Goal: Transaction & Acquisition: Purchase product/service

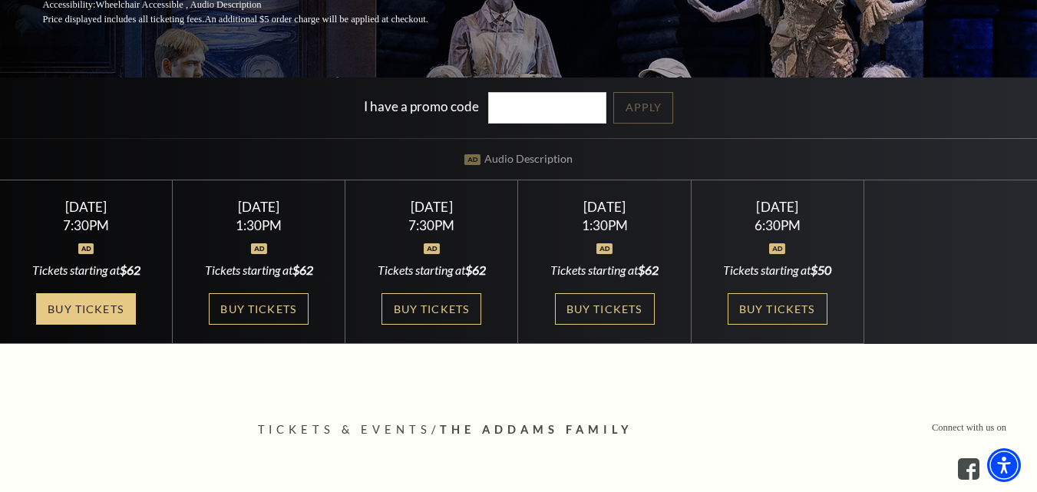
click at [81, 310] on link "Buy Tickets" at bounding box center [86, 308] width 100 height 31
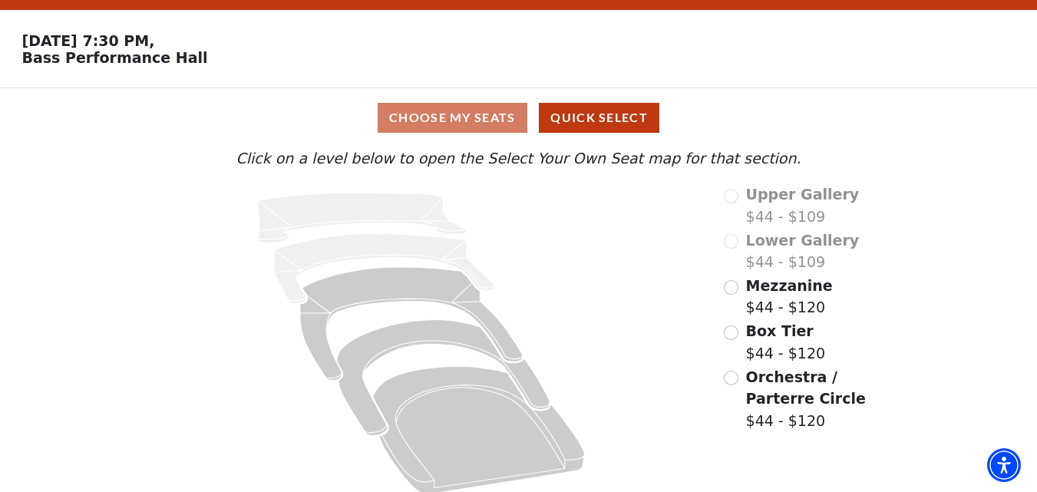
scroll to position [57, 0]
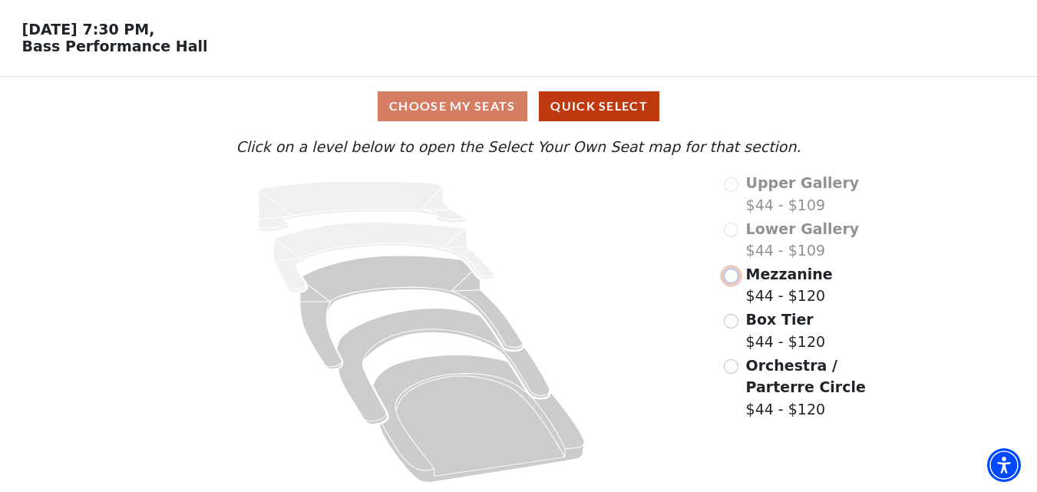
click at [733, 278] on input "radio" at bounding box center [731, 276] width 15 height 15
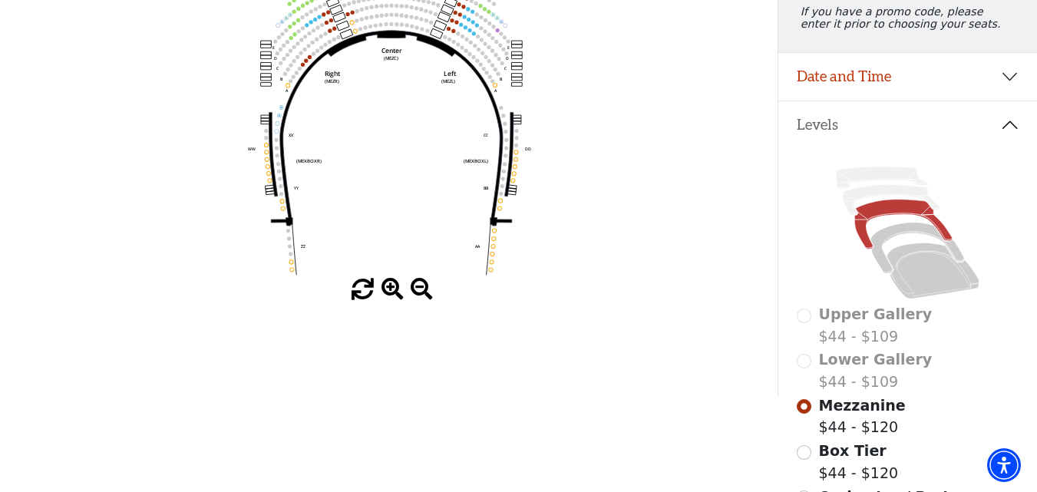
scroll to position [230, 0]
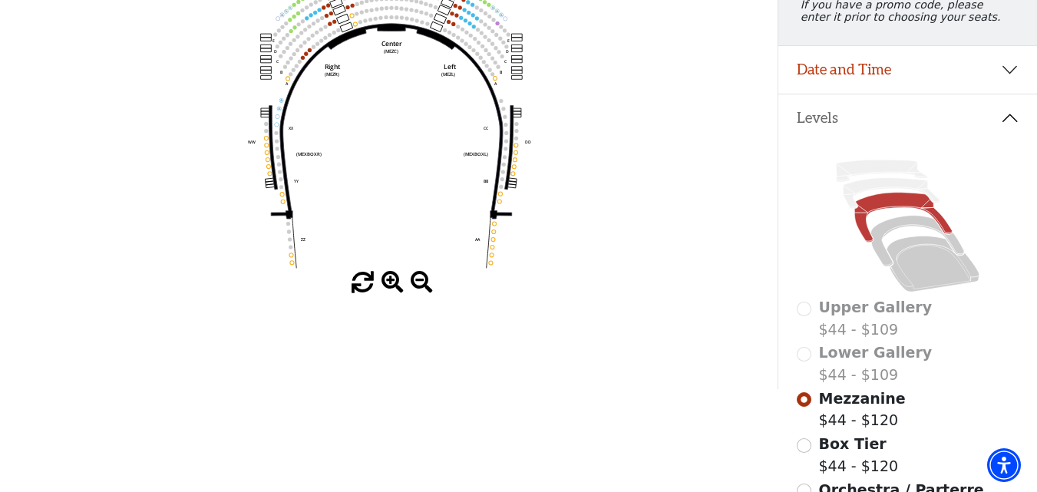
click at [388, 285] on span at bounding box center [392, 283] width 22 height 22
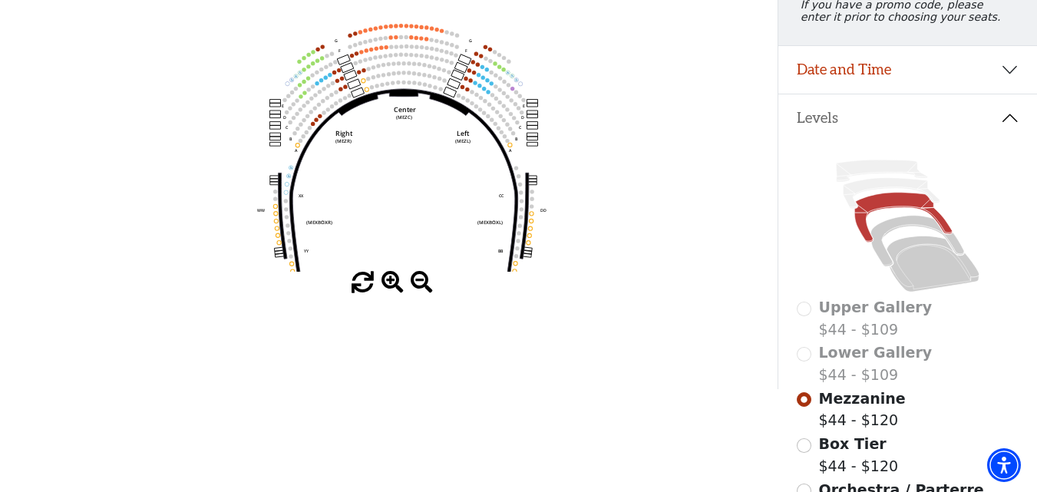
drag, startPoint x: 371, startPoint y: 93, endPoint x: 384, endPoint y: 162, distance: 70.2
click at [384, 162] on icon "Center (MEZC) Right (MEZR) Left (MEZL) (MEXBOXR) (MEXBOXL) XX WW CC DD YY BB ZZ…" at bounding box center [389, 113] width 700 height 315
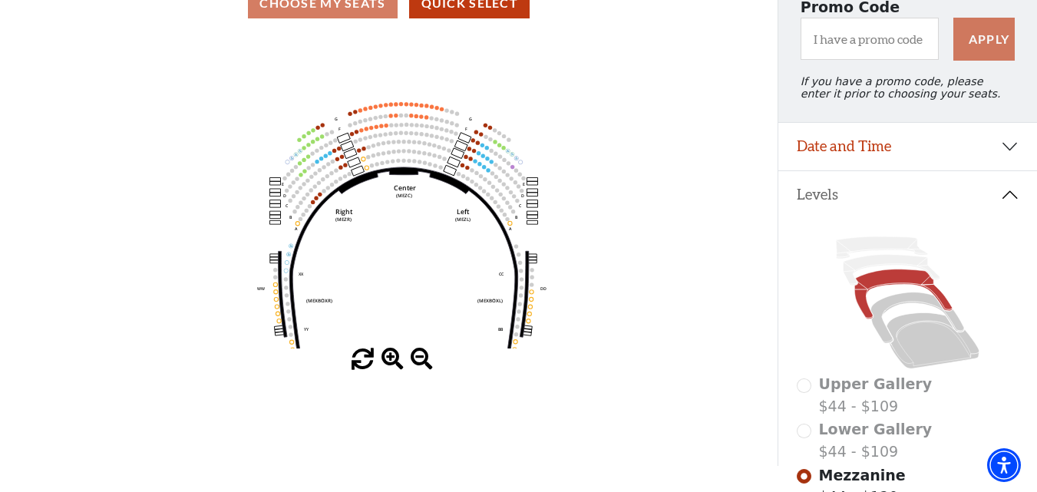
scroll to position [77, 0]
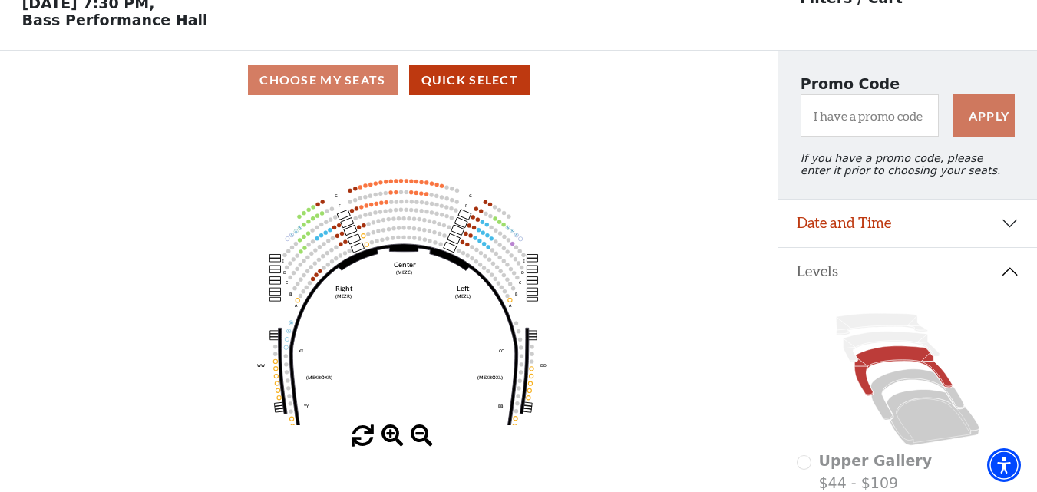
click at [394, 438] on span at bounding box center [392, 436] width 22 height 22
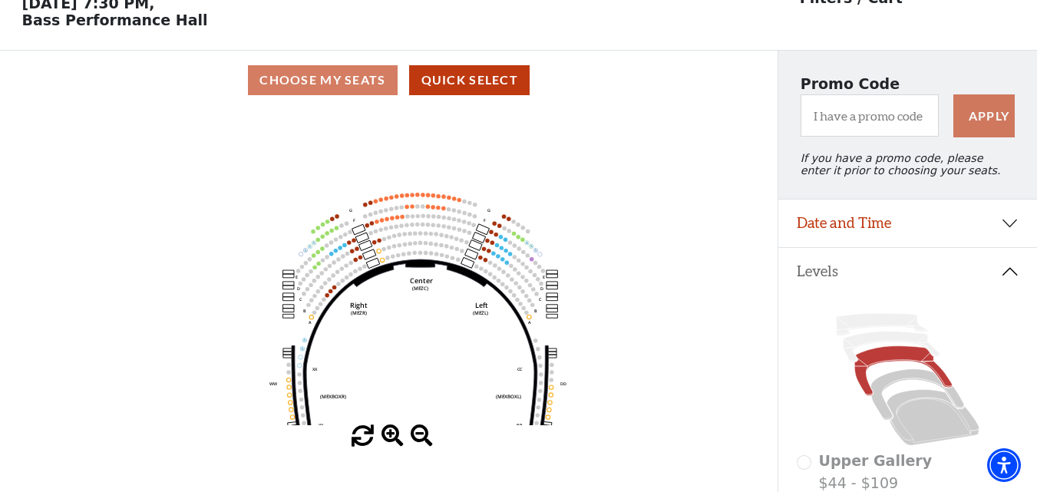
drag, startPoint x: 388, startPoint y: 302, endPoint x: 405, endPoint y: 319, distance: 22.8
click at [405, 319] on icon "Center (MEZC) Right (MEZR) Left (MEZL) (MEXBOXR) (MEXBOXL) XX WW CC DD YY BB ZZ…" at bounding box center [389, 267] width 700 height 315
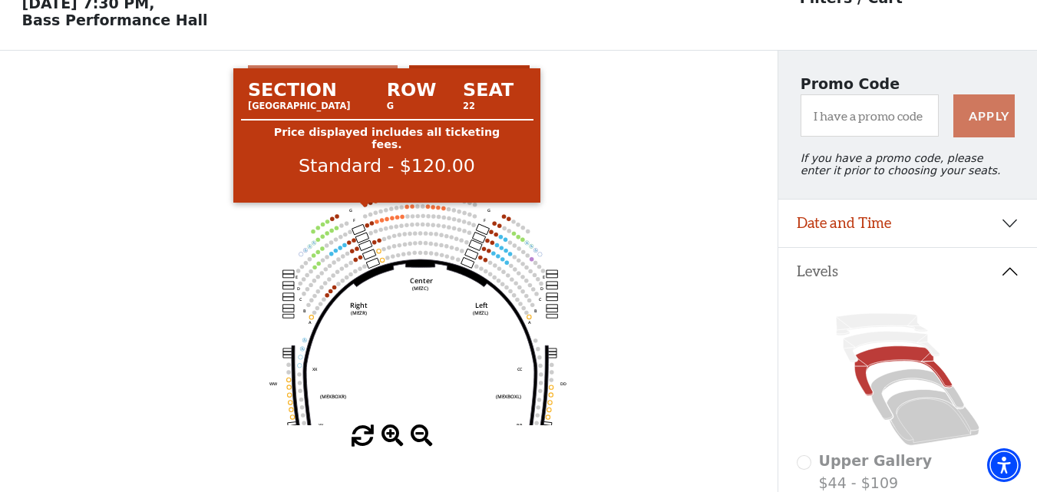
click at [365, 206] on circle at bounding box center [365, 205] width 4 height 4
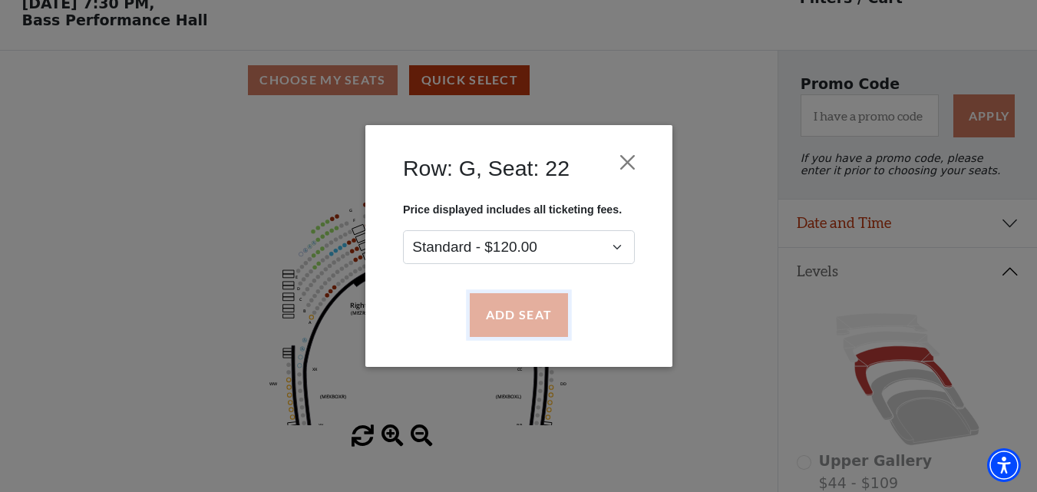
click at [538, 321] on button "Add Seat" at bounding box center [518, 315] width 98 height 43
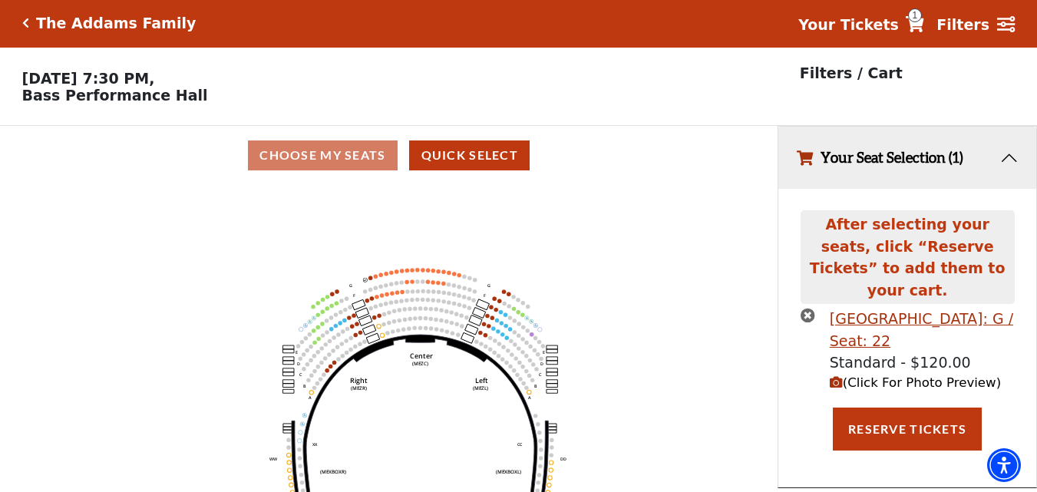
scroll to position [0, 0]
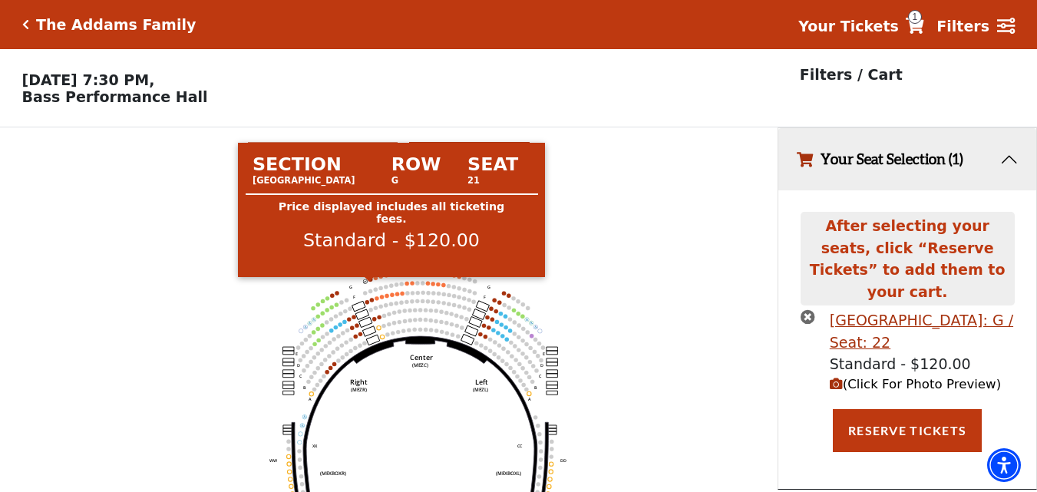
click at [371, 281] on circle at bounding box center [370, 279] width 4 height 4
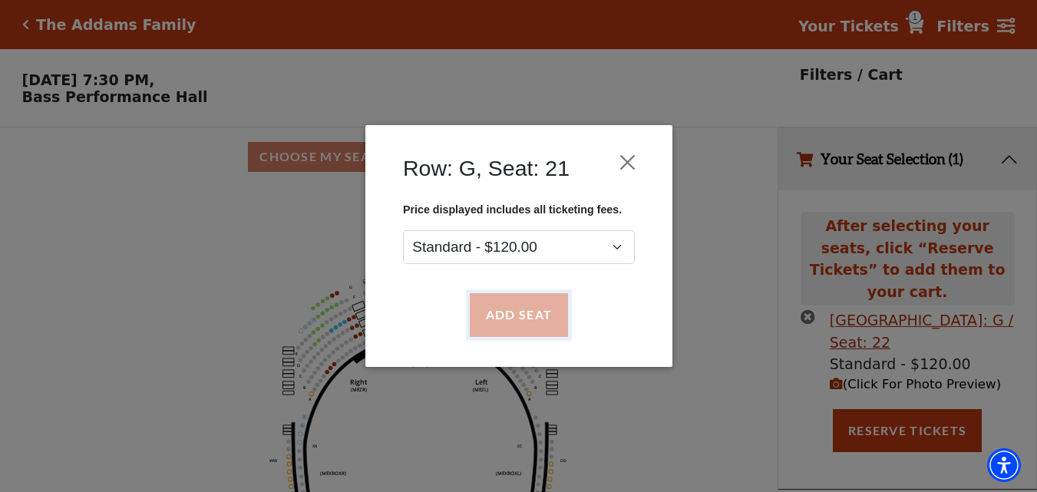
click at [502, 319] on button "Add Seat" at bounding box center [518, 315] width 98 height 43
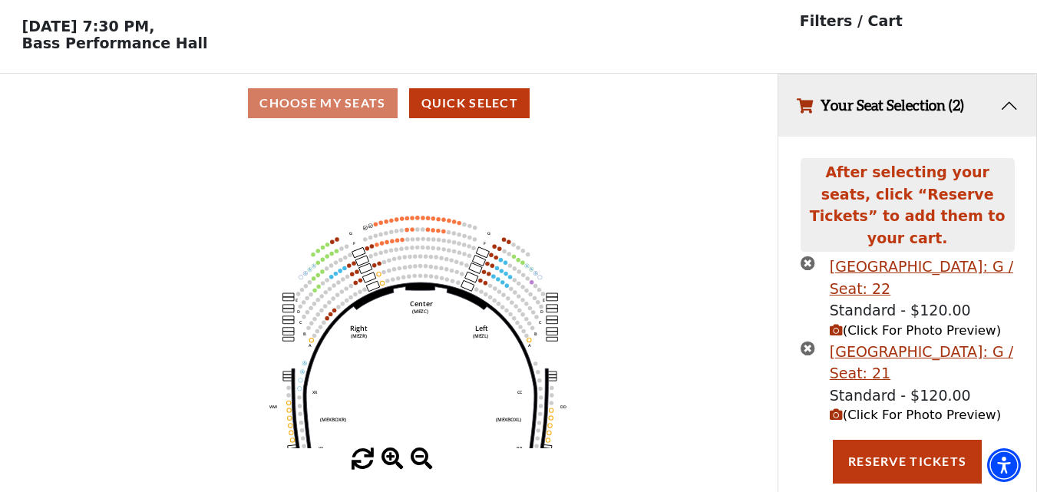
scroll to position [67, 0]
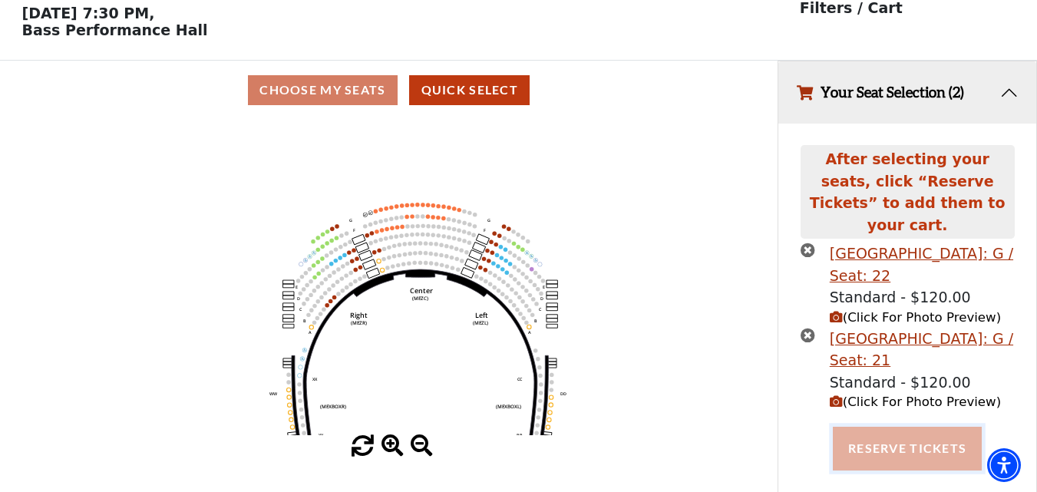
click at [885, 430] on button "Reserve Tickets" at bounding box center [907, 448] width 149 height 43
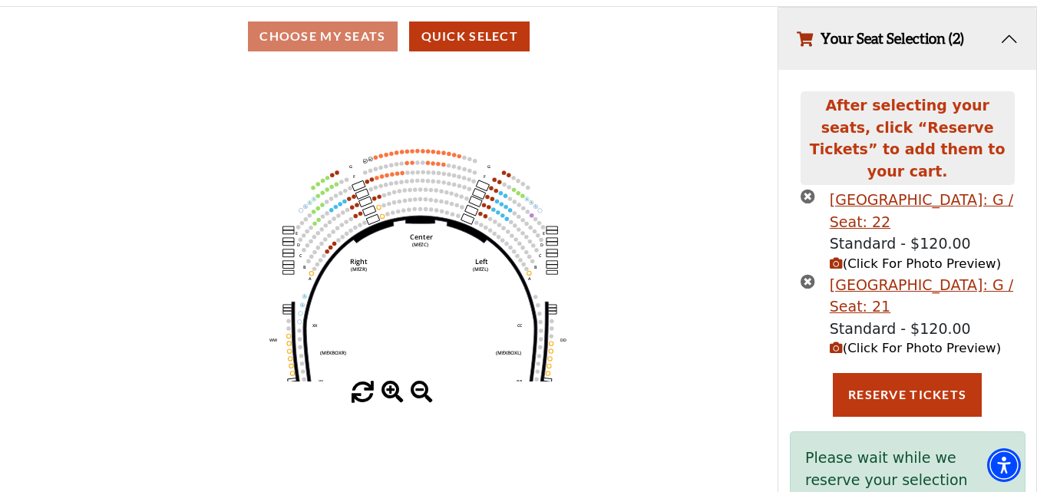
scroll to position [144, 0]
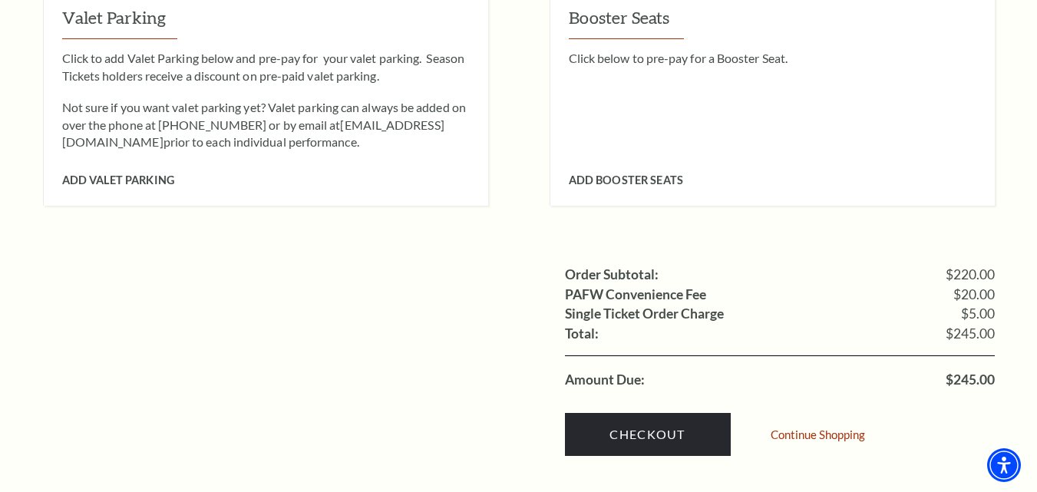
scroll to position [1382, 0]
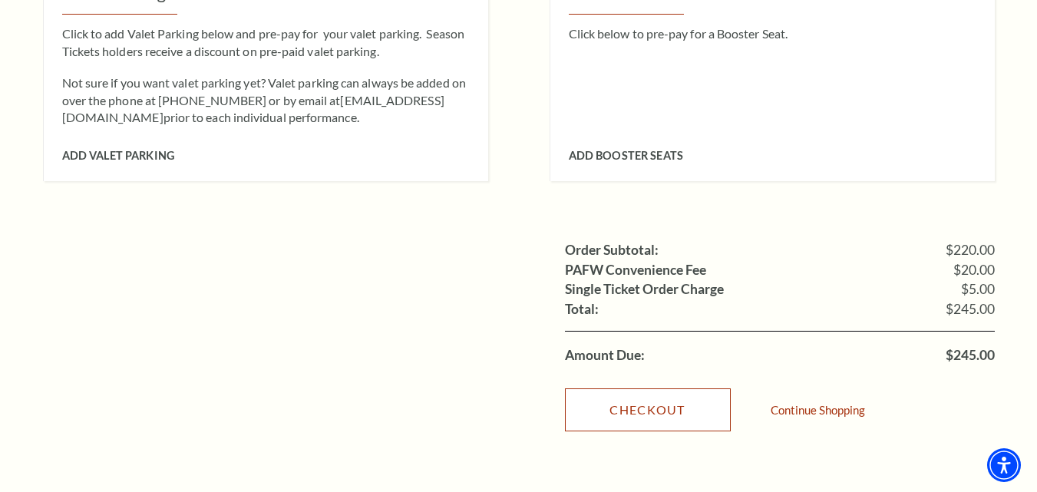
click at [655, 388] on link "Checkout" at bounding box center [648, 409] width 166 height 43
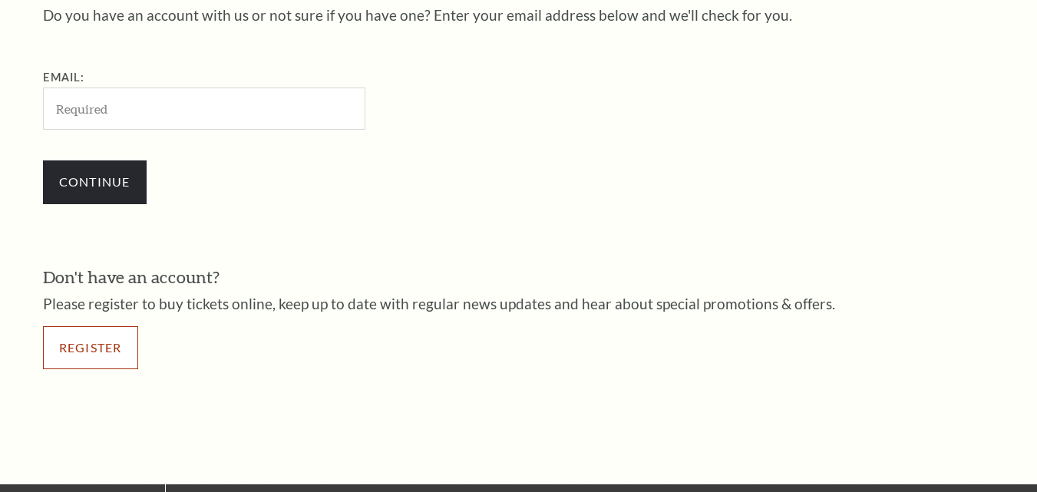
click at [85, 347] on link "Register" at bounding box center [90, 347] width 95 height 43
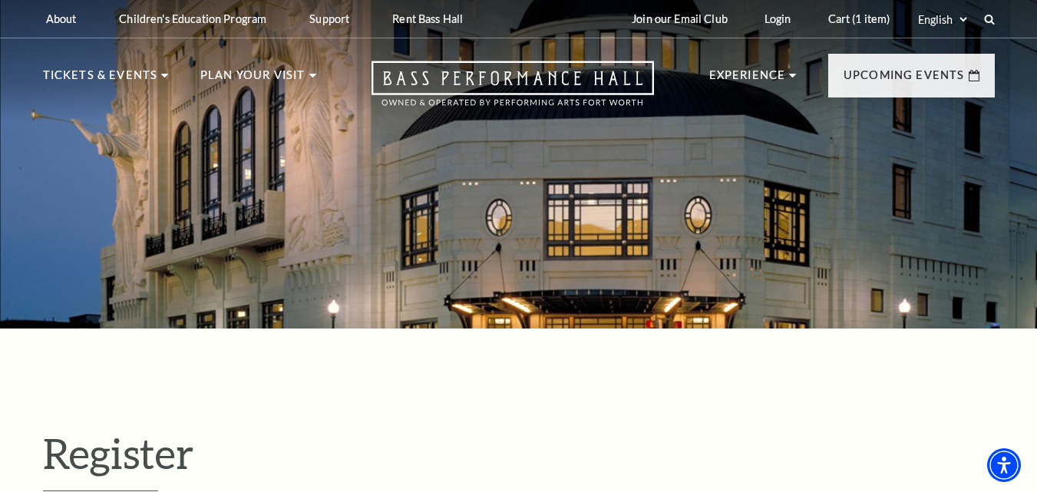
select select "1"
select select "[GEOGRAPHIC_DATA]"
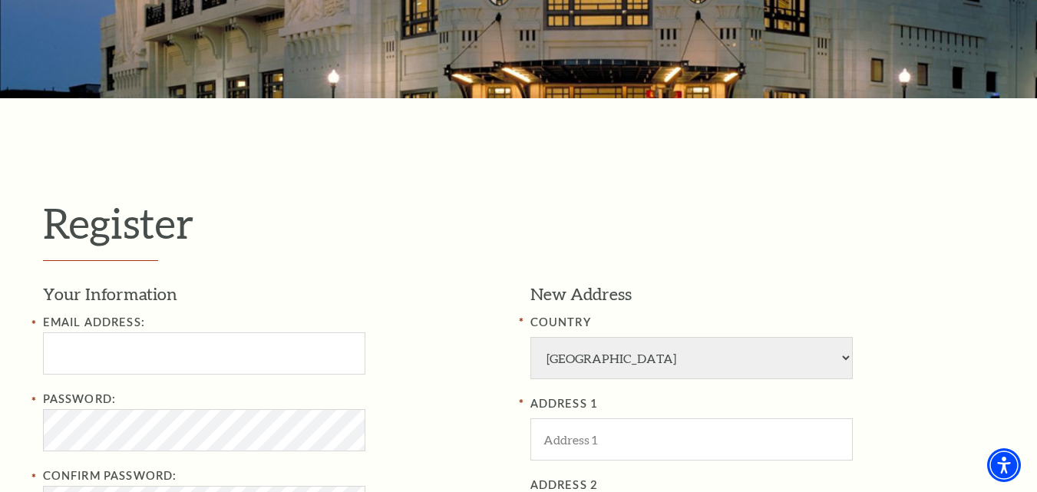
scroll to position [384, 0]
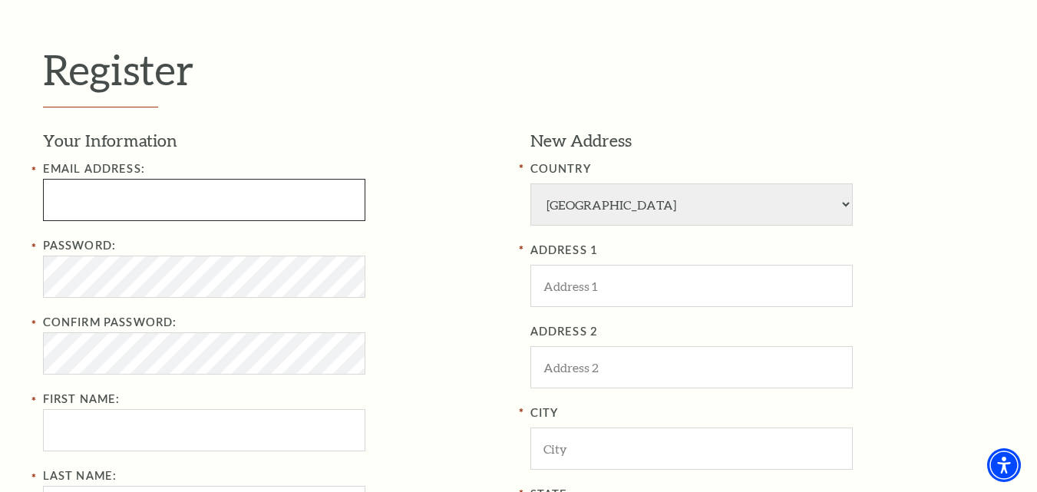
click at [92, 192] on input "Email Address:" at bounding box center [204, 200] width 322 height 42
paste input "[EMAIL_ADDRESS][DOMAIN_NAME]"
click at [57, 203] on input "[EMAIL_ADDRESS][DOMAIN_NAME]" at bounding box center [204, 200] width 322 height 42
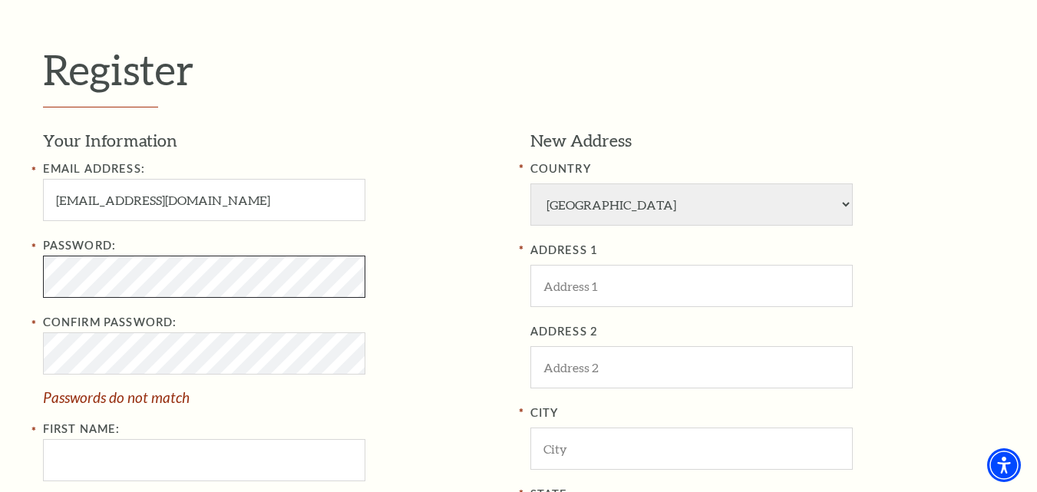
click at [28, 284] on div "Register Your Information Email Address: [EMAIL_ADDRESS][DOMAIN_NAME] Password:…" at bounding box center [519, 413] width 982 height 937
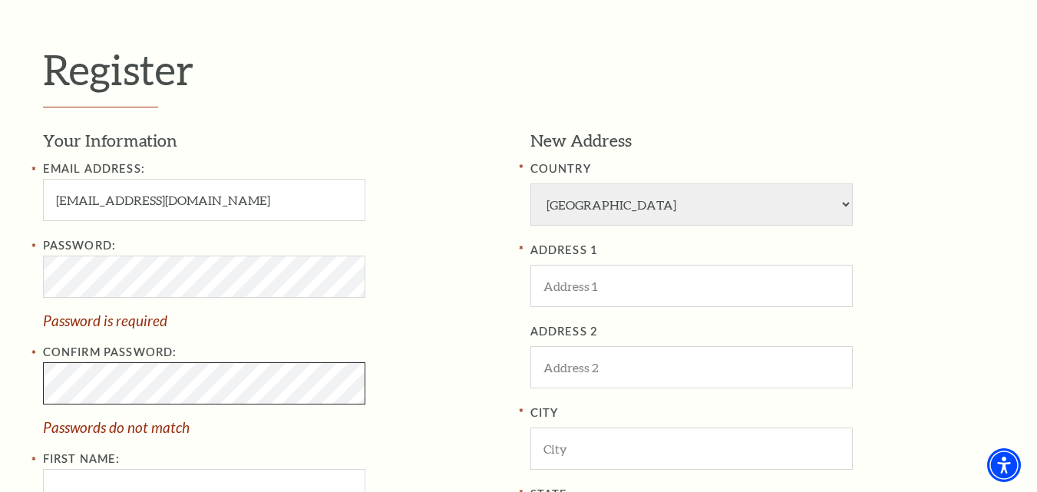
click at [25, 382] on div "Register Your Information Email Address: [EMAIL_ADDRESS][DOMAIN_NAME] Password:…" at bounding box center [518, 422] width 1037 height 954
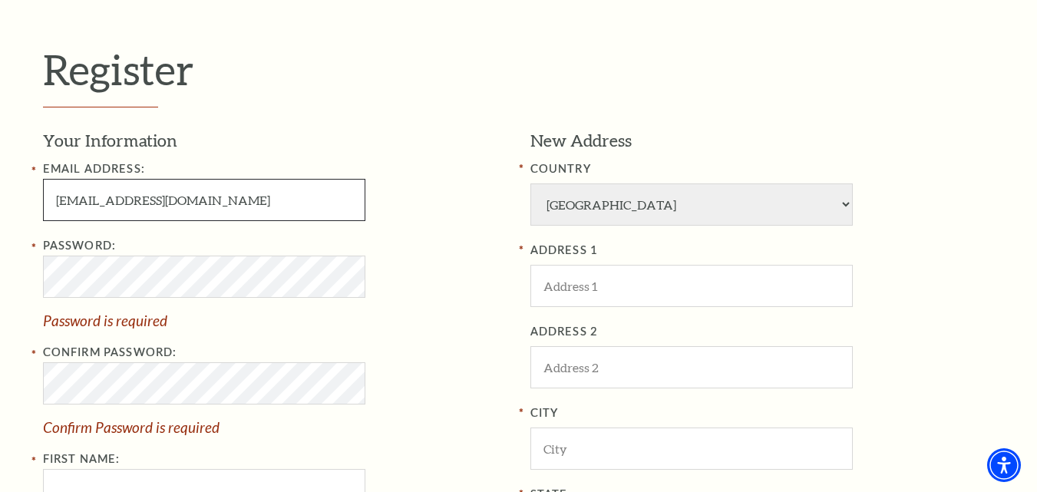
click at [253, 196] on input "allanchandler1392@gmail.com" at bounding box center [204, 200] width 322 height 42
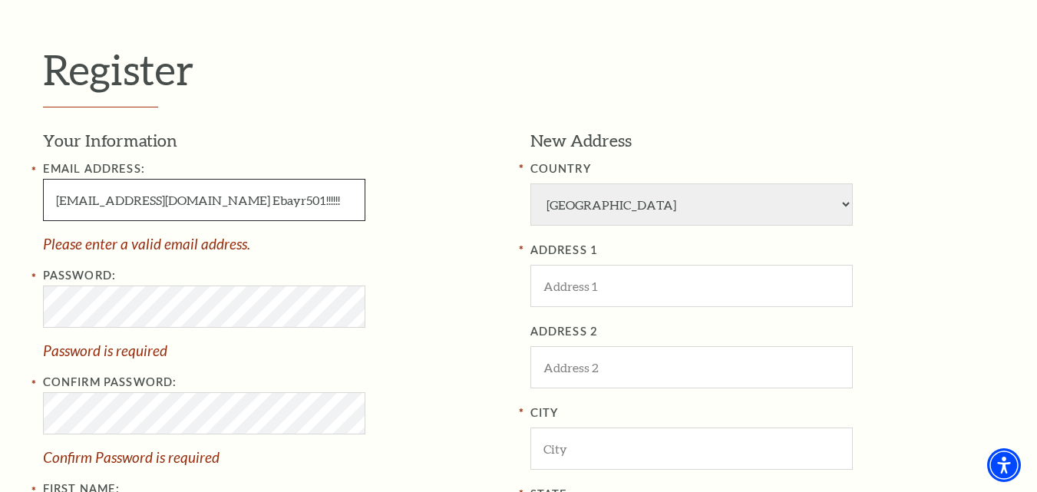
drag, startPoint x: 227, startPoint y: 204, endPoint x: 307, endPoint y: 205, distance: 79.8
click at [307, 205] on input "allanchandler1392@gmail.com Ebayr501!!!!!!" at bounding box center [204, 200] width 322 height 42
type input "allanchandler1392@gmail.com"
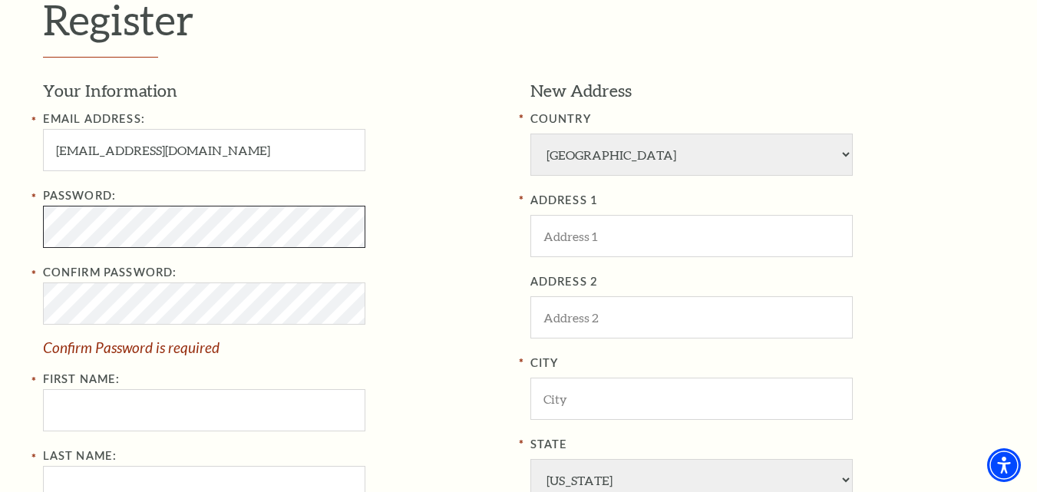
scroll to position [461, 0]
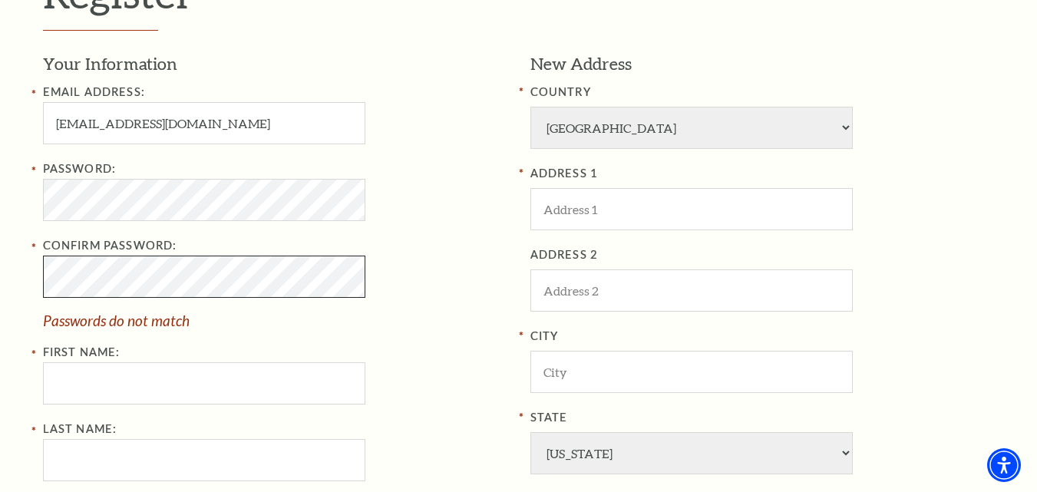
click at [29, 296] on div "Register Your Information Email Address: allanchandler1392@gmail.com Password: …" at bounding box center [519, 336] width 982 height 937
click at [32, 279] on div "Register Your Information Email Address: allanchandler1392@gmail.com Password: …" at bounding box center [519, 336] width 982 height 937
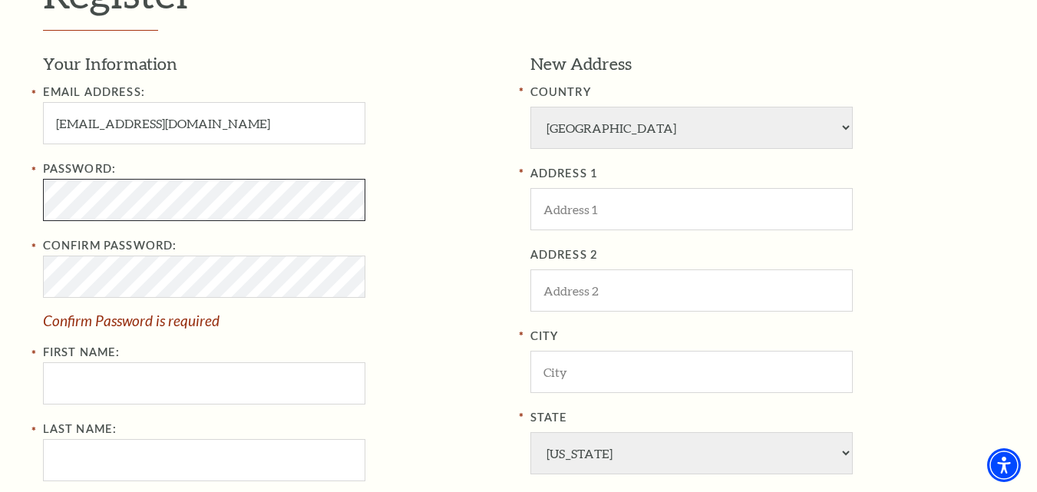
click at [24, 214] on div "Register Your Information Email Address: allanchandler1392@gmail.com Password: …" at bounding box center [518, 336] width 1037 height 937
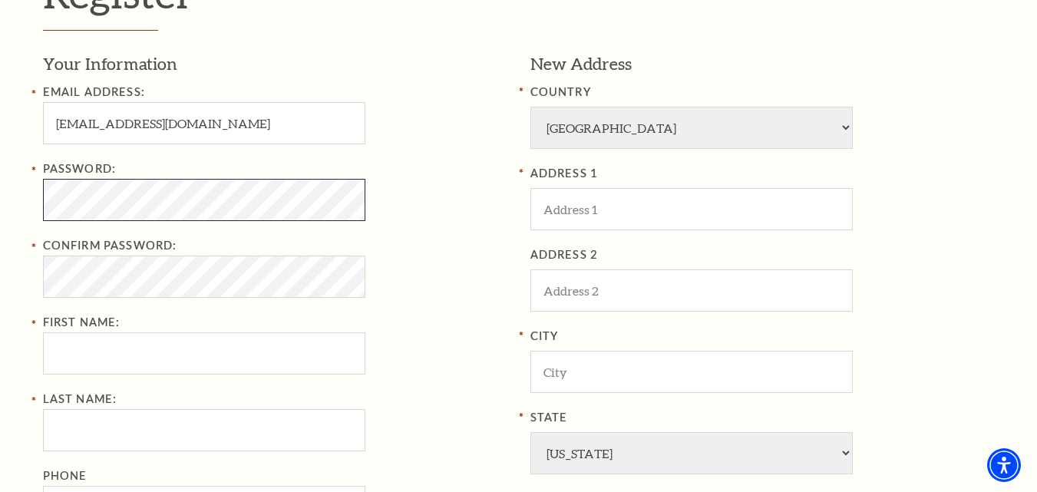
click at [37, 199] on div "Register Your Information Email Address: allanchandler1392@gmail.com Password: …" at bounding box center [519, 336] width 982 height 937
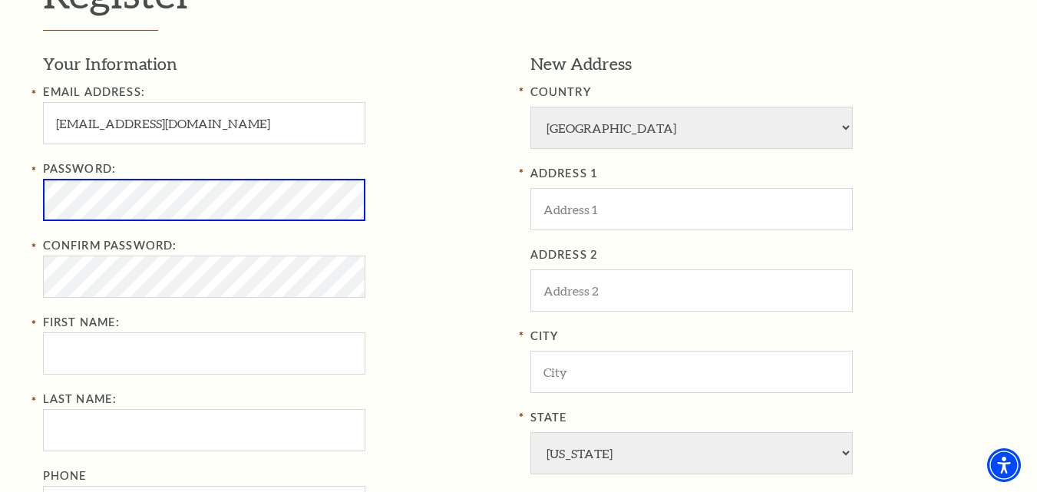
scroll to position [537, 0]
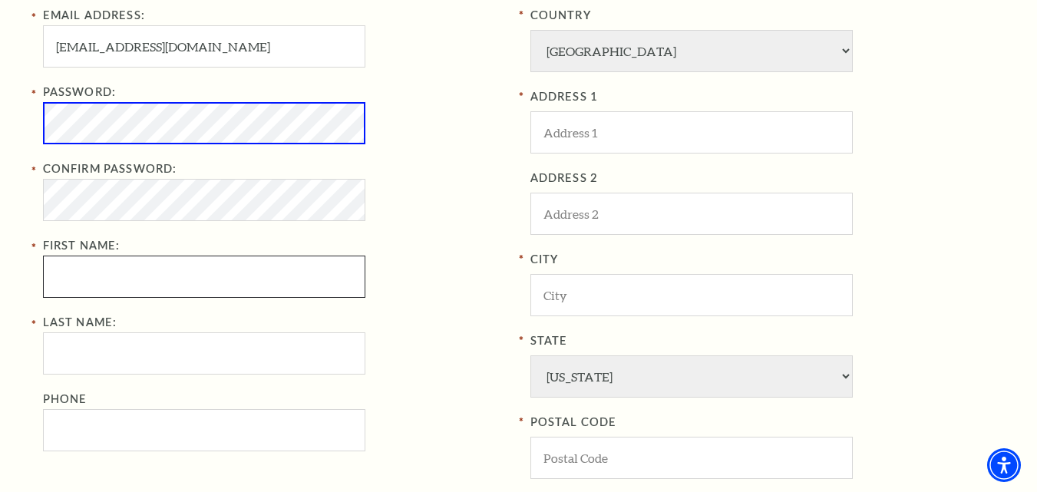
click at [123, 272] on input "First Name:" at bounding box center [204, 277] width 322 height 42
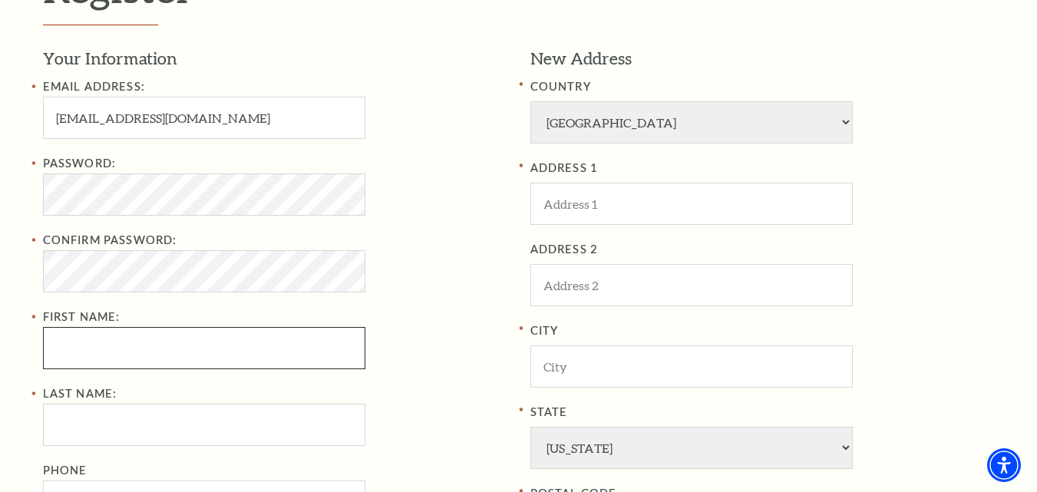
scroll to position [384, 0]
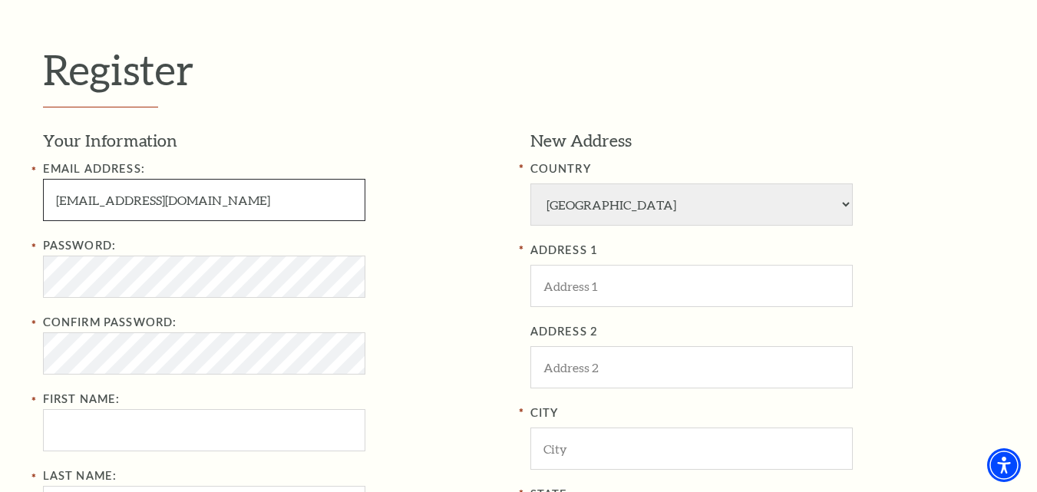
drag, startPoint x: 131, startPoint y: 201, endPoint x: 10, endPoint y: 216, distance: 122.2
click at [10, 216] on div "Register Your Information Email Address: allanchandler1392@gmail.com Password: …" at bounding box center [518, 413] width 1037 height 937
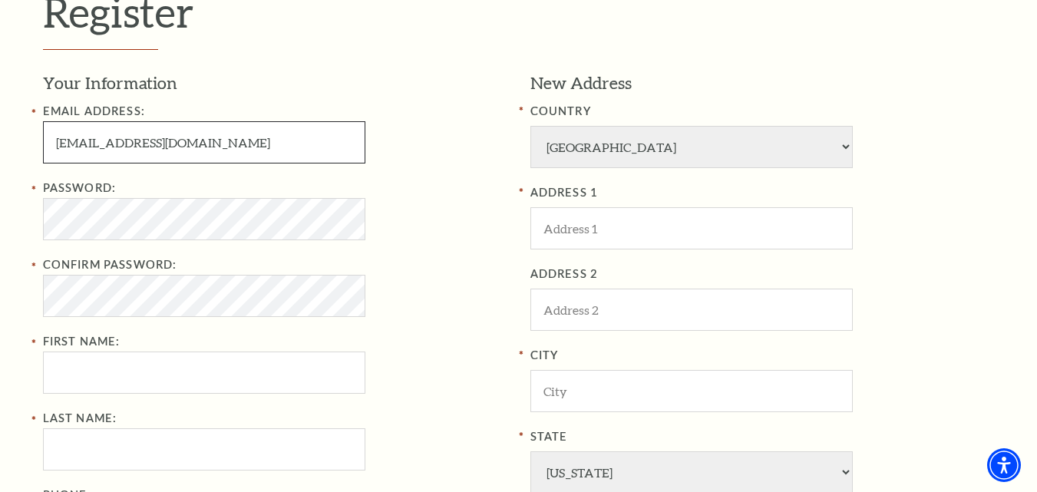
scroll to position [537, 0]
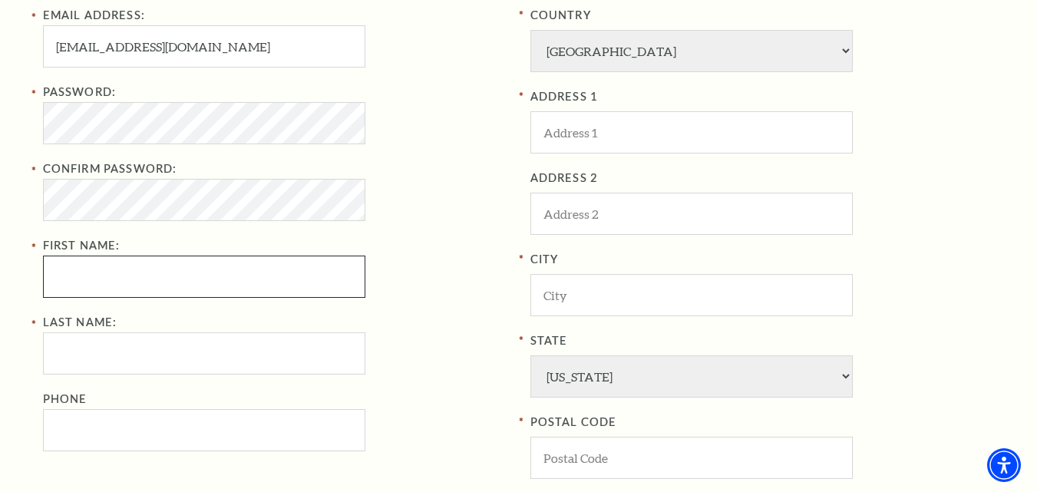
click at [97, 284] on input "First Name:" at bounding box center [204, 277] width 322 height 42
paste input "allanchandler"
drag, startPoint x: 84, startPoint y: 278, endPoint x: 171, endPoint y: 277, distance: 86.7
click at [171, 277] on input "allanchandler" at bounding box center [204, 277] width 322 height 42
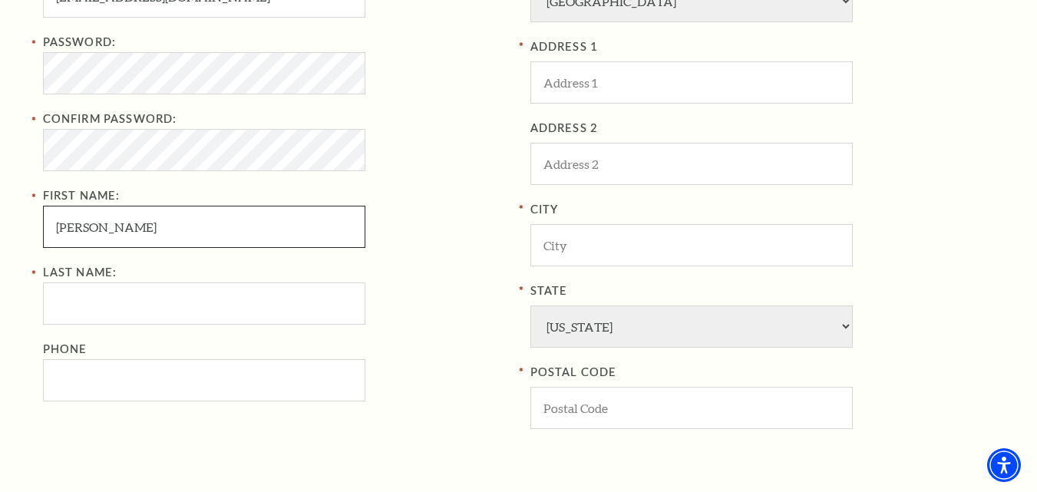
scroll to position [614, 0]
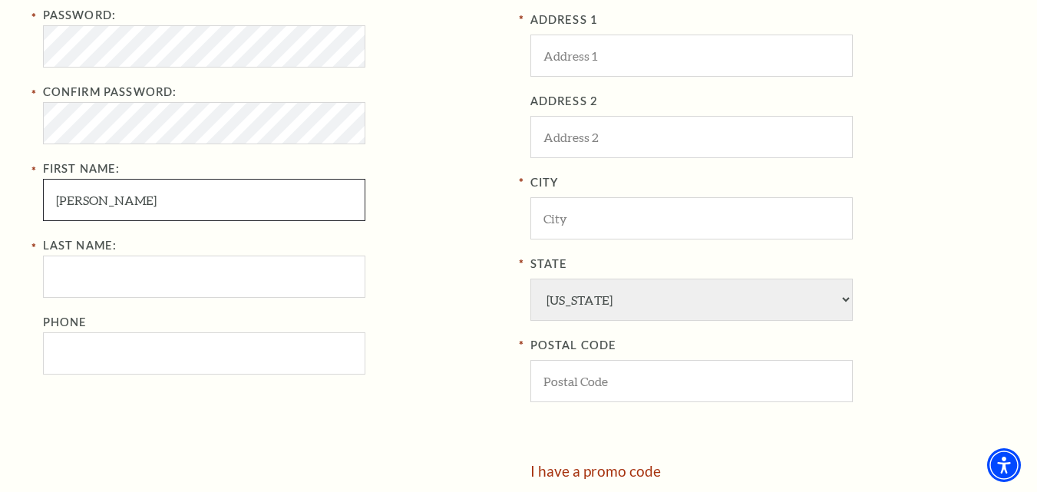
type input "allan"
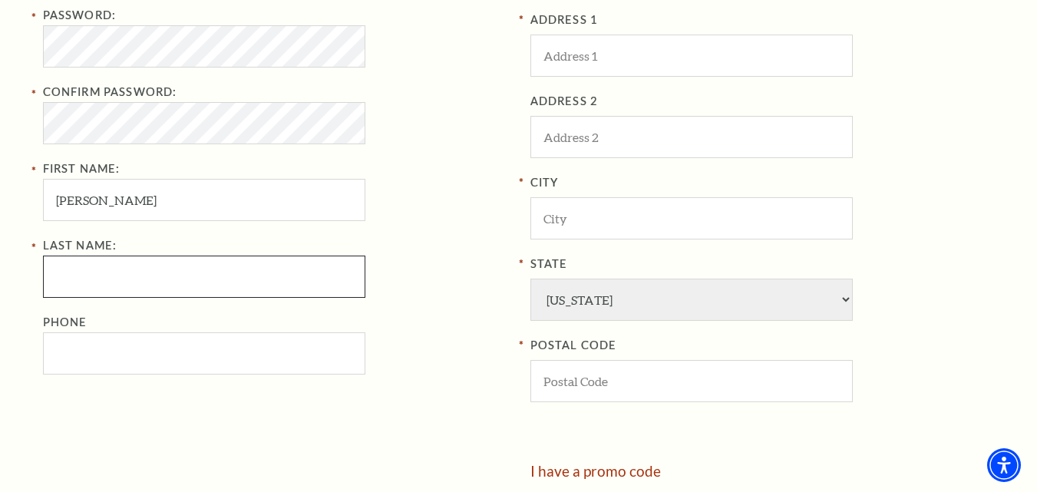
click at [120, 274] on input "Last Name:" at bounding box center [204, 277] width 322 height 42
paste input "chandler"
type input "chandler"
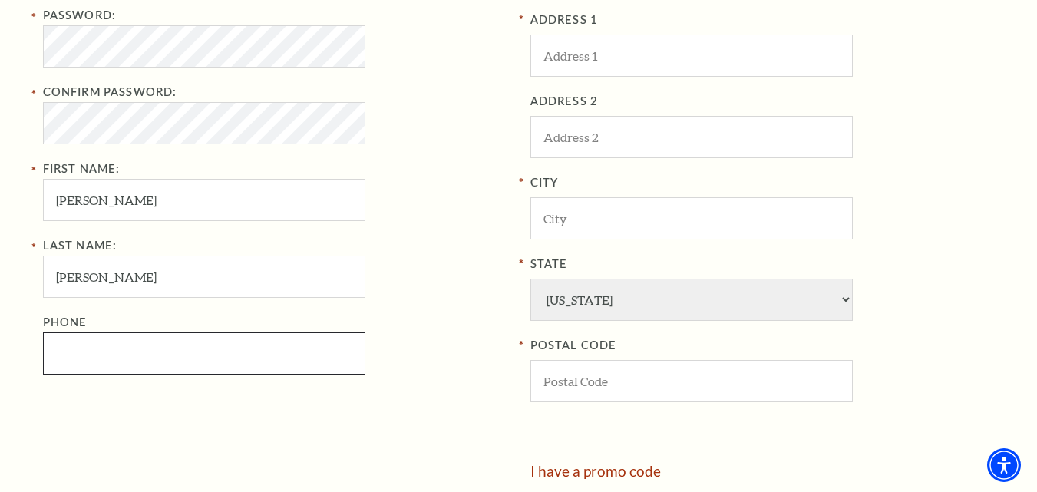
click at [117, 346] on input "Phone" at bounding box center [204, 353] width 322 height 42
click at [226, 351] on input "Phone" at bounding box center [204, 353] width 322 height 42
type input "8"
drag, startPoint x: 121, startPoint y: 358, endPoint x: 0, endPoint y: 358, distance: 120.5
click at [0, 358] on div "Register Your Information Email Address: allanchandler1392@gmail.com Password: …" at bounding box center [518, 182] width 1037 height 937
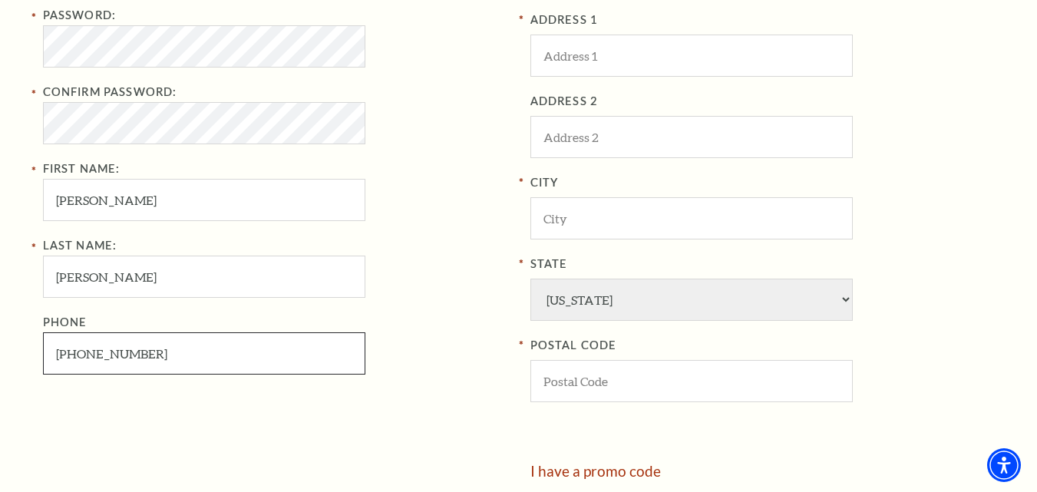
type input "817-547-8879"
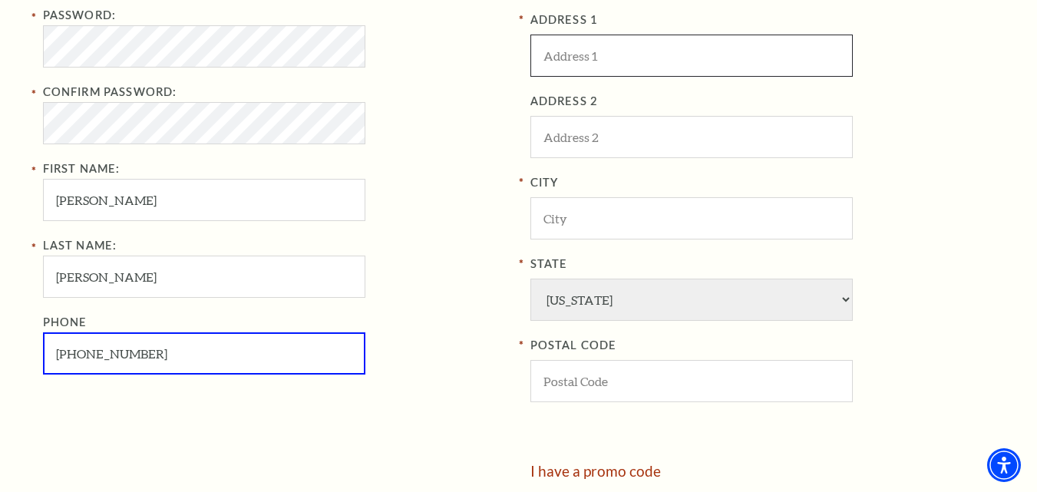
click at [589, 56] on input "ADDRESS 1" at bounding box center [691, 56] width 322 height 42
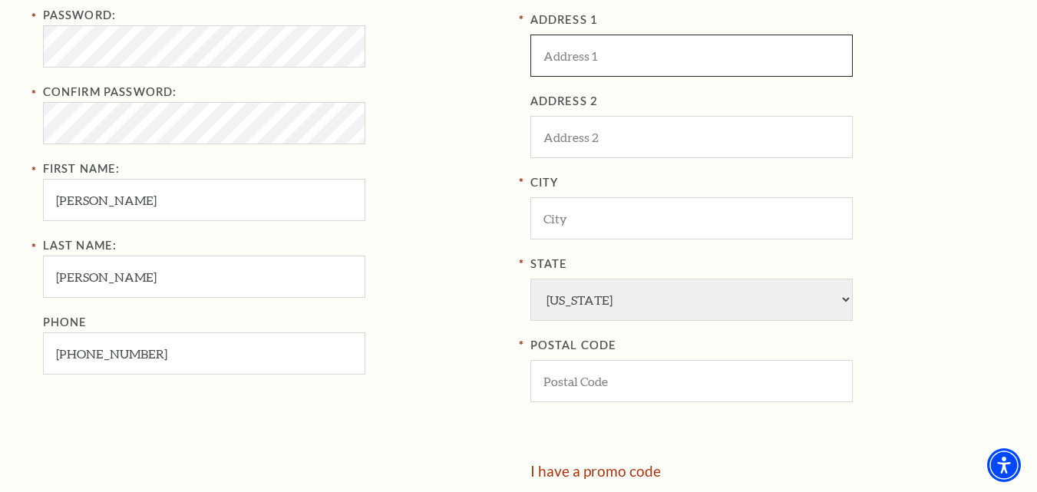
paste input "8713 Golden Sunset Trl"
type input "8713 Golden Sunset Trl"
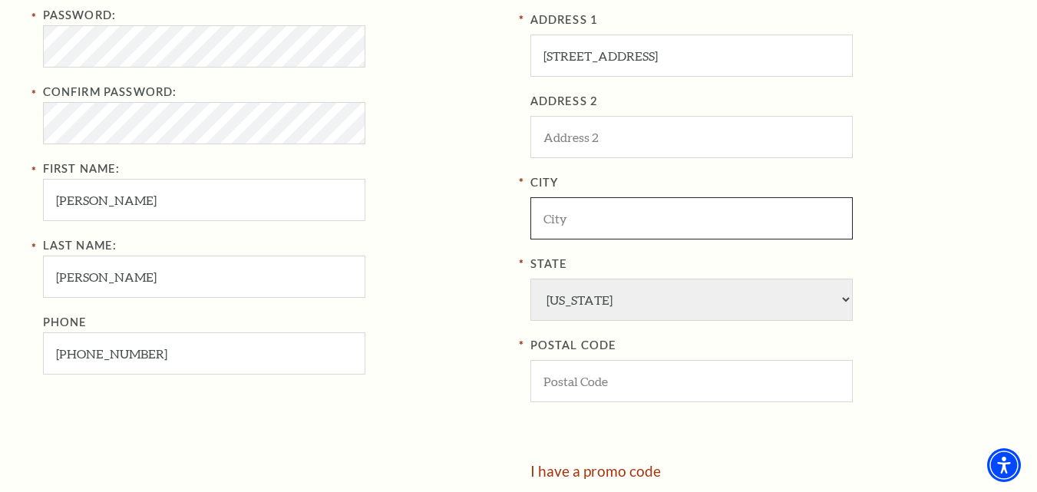
click at [576, 220] on input "City" at bounding box center [691, 218] width 322 height 42
paste input "Fort Worth"
type input "Fort Worth"
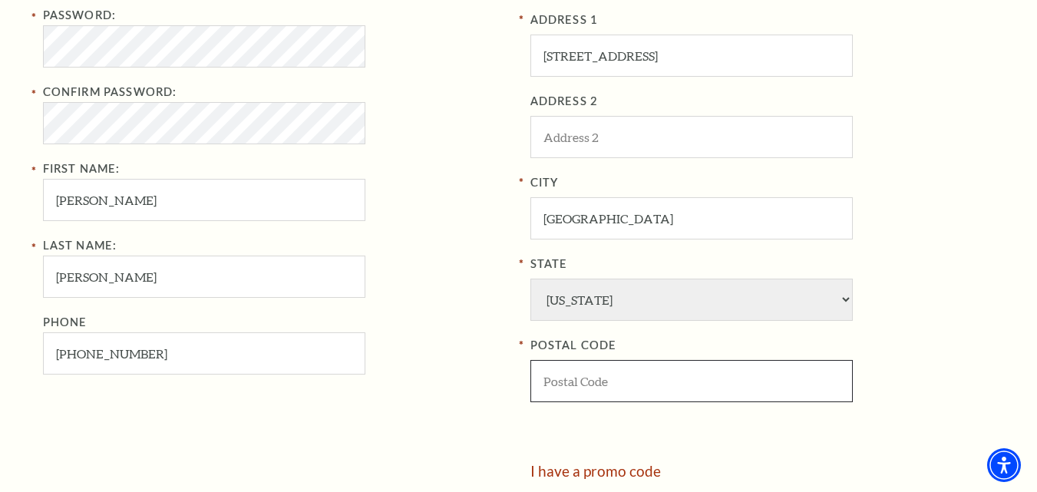
click at [594, 390] on input "POSTAL CODE" at bounding box center [691, 381] width 322 height 42
paste input "76244"
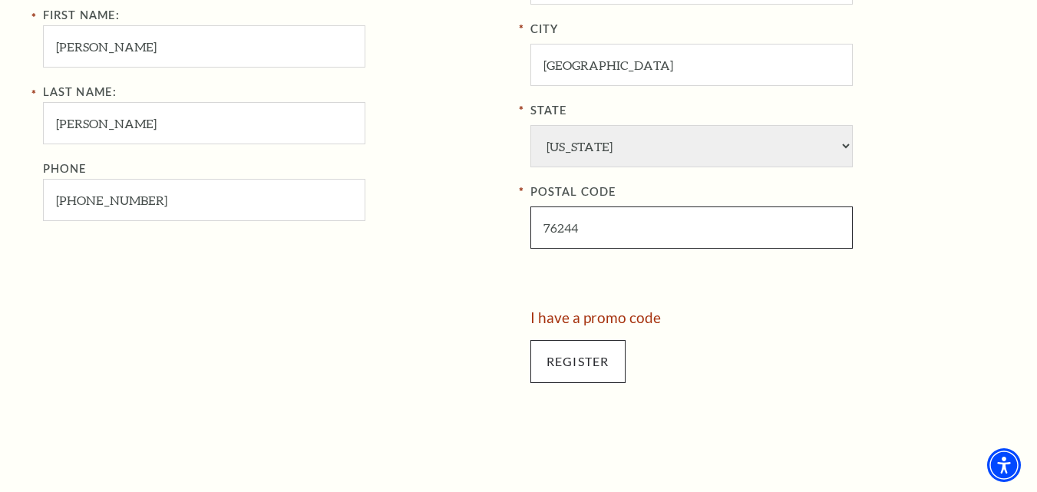
type input "76244"
click at [568, 362] on input "Register" at bounding box center [577, 361] width 95 height 43
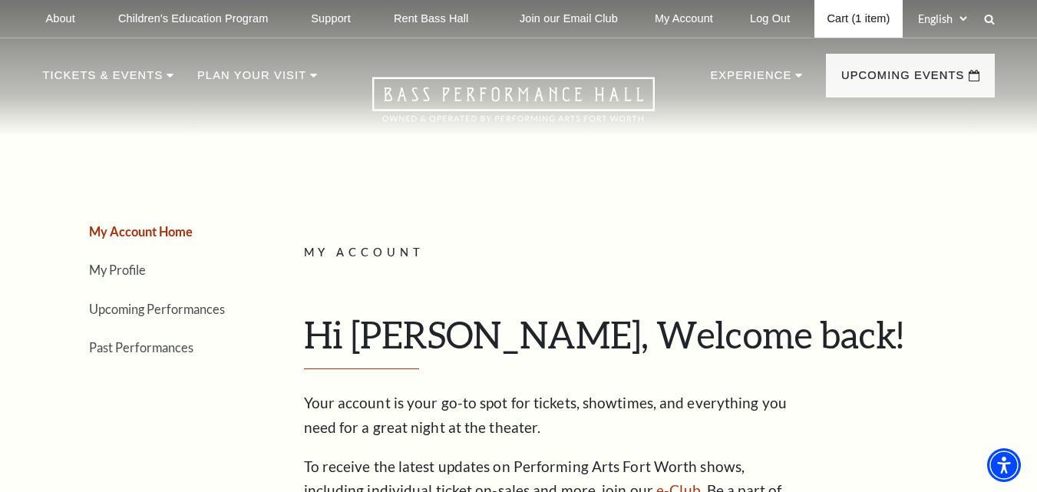
click at [849, 14] on link "Cart (1 item)" at bounding box center [858, 19] width 88 height 38
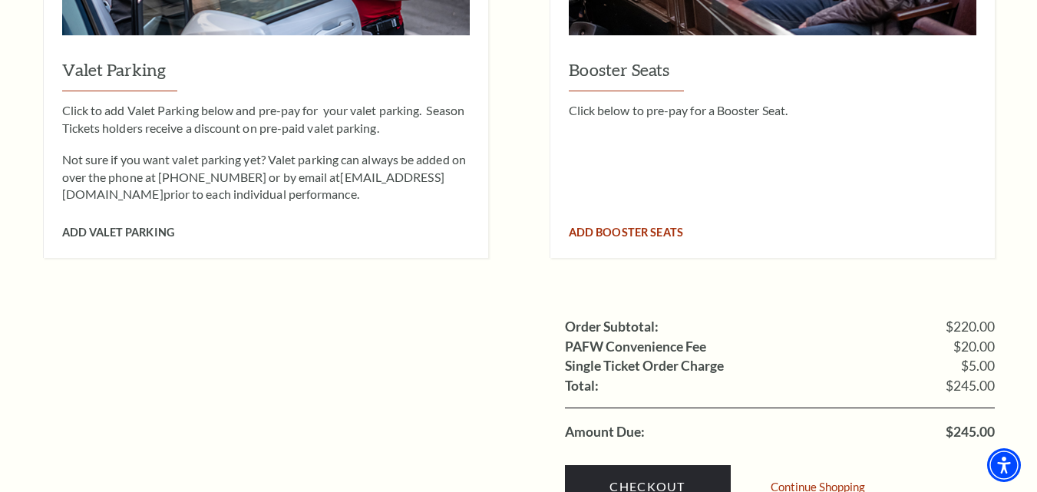
scroll to position [1458, 0]
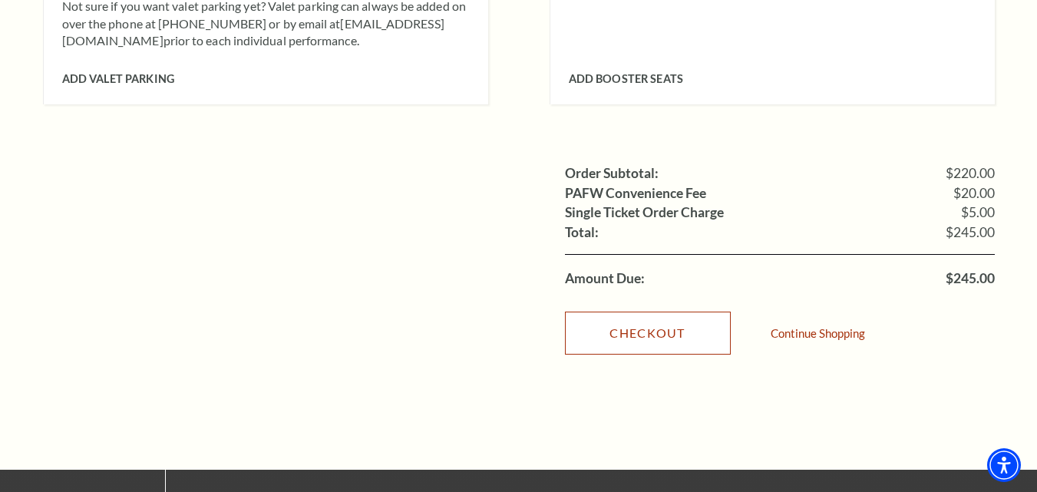
click at [640, 314] on link "Checkout" at bounding box center [648, 333] width 166 height 43
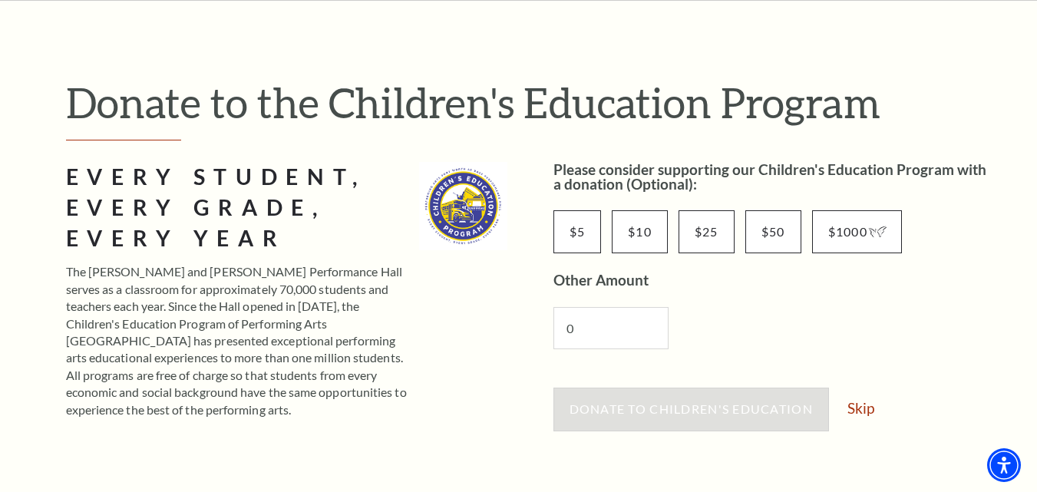
scroll to position [230, 0]
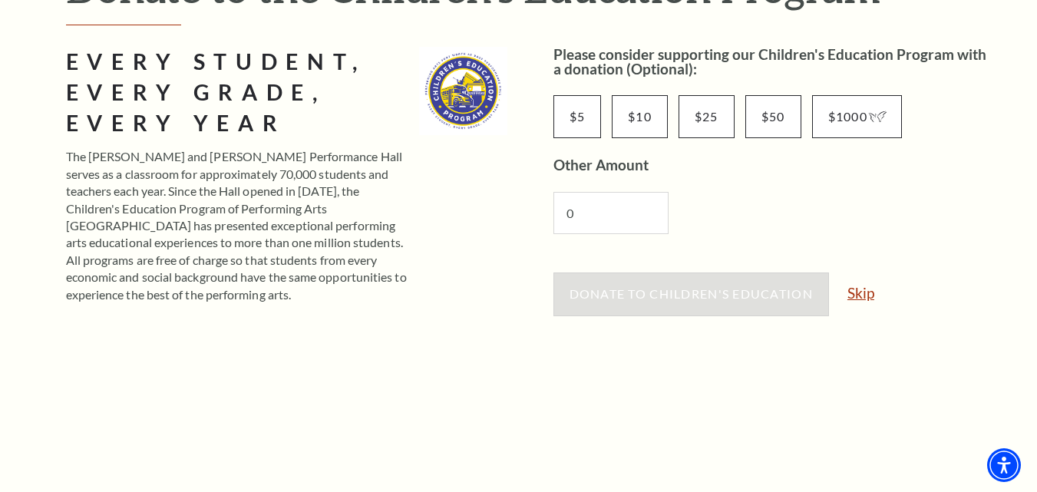
click at [856, 296] on link "Skip" at bounding box center [860, 293] width 27 height 15
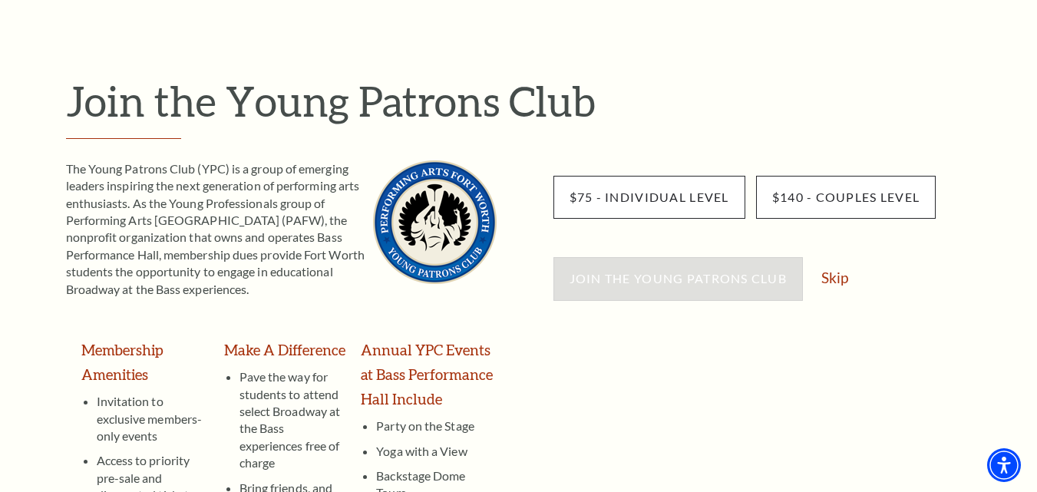
scroll to position [154, 0]
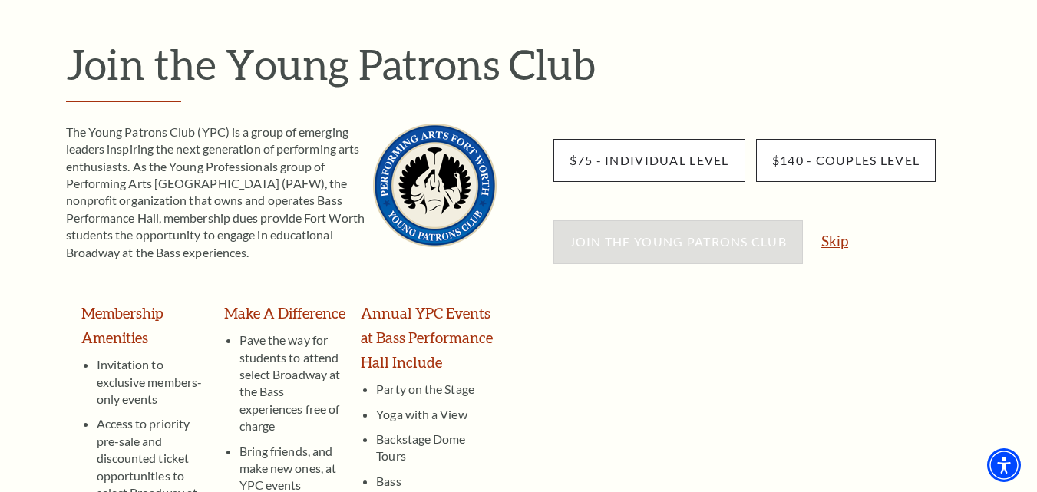
click at [838, 241] on link "Skip" at bounding box center [834, 240] width 27 height 15
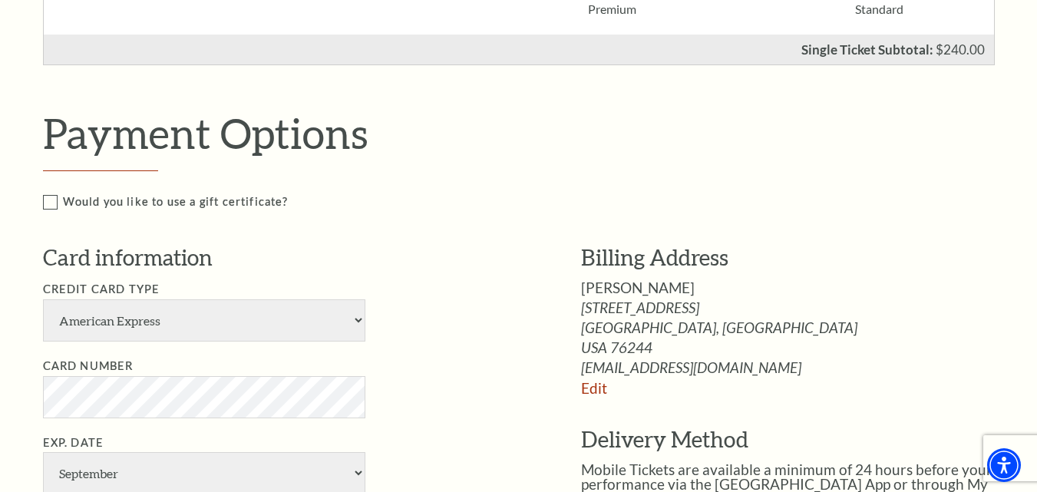
scroll to position [691, 0]
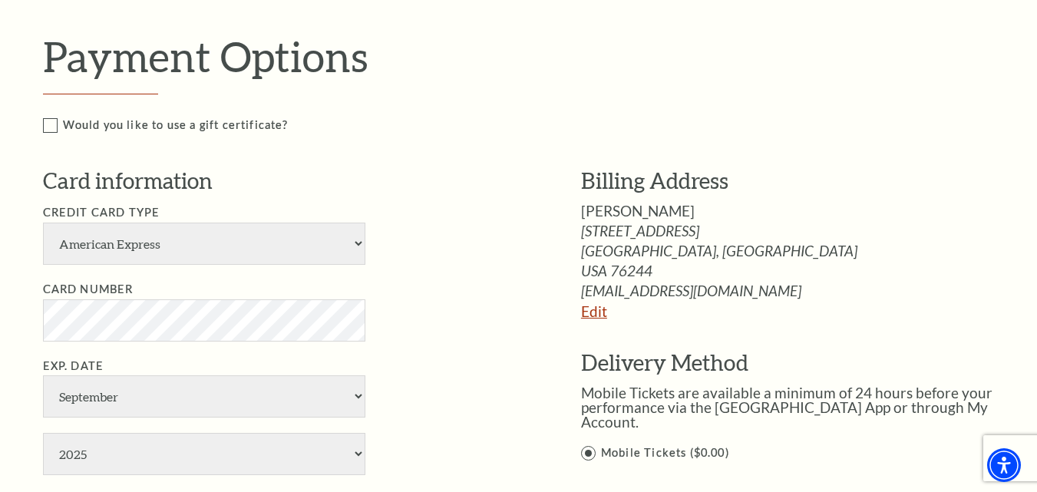
click at [593, 313] on link "Edit" at bounding box center [594, 311] width 26 height 18
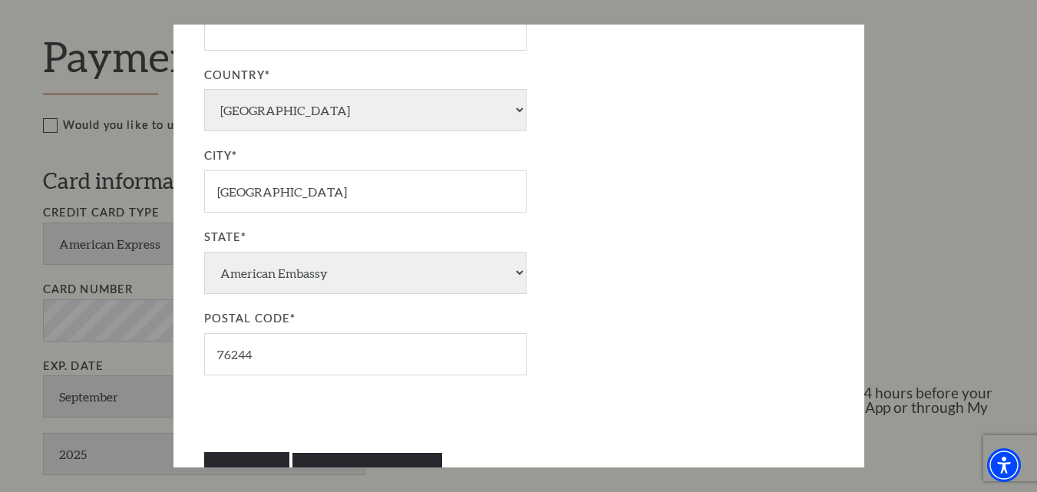
scroll to position [446, 0]
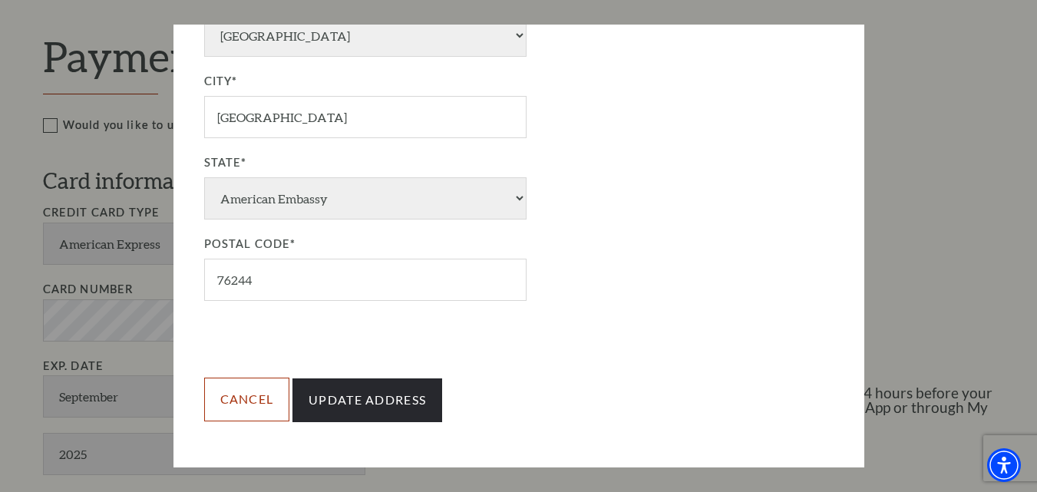
click at [230, 404] on link "Cancel" at bounding box center [247, 399] width 86 height 43
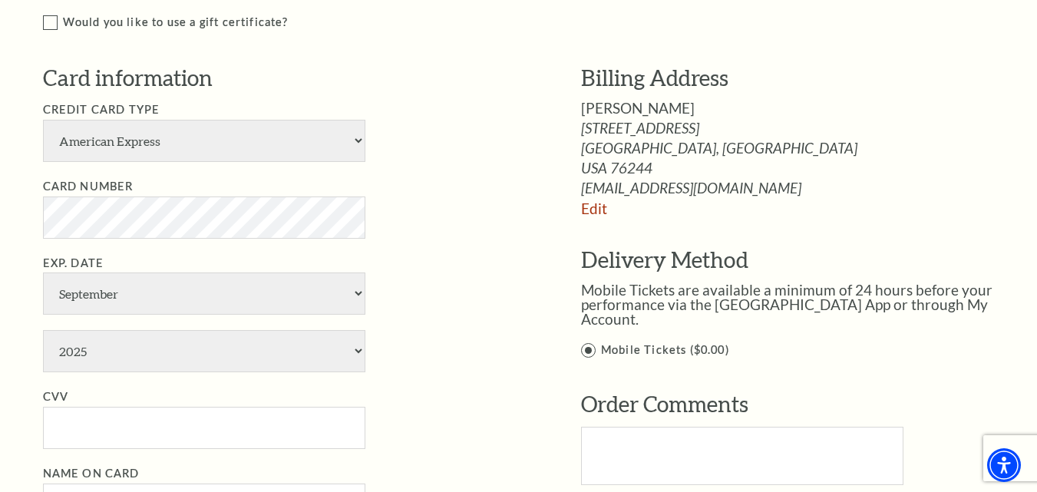
scroll to position [768, 0]
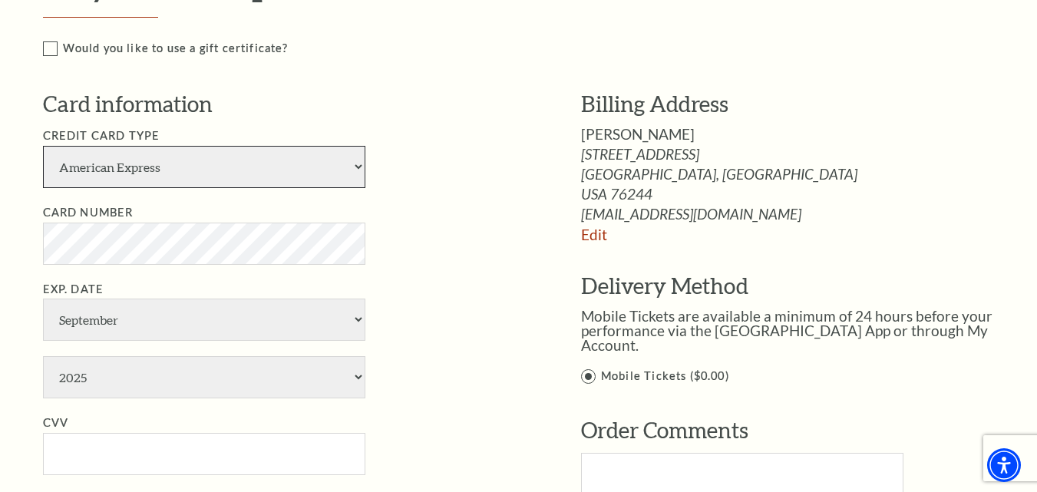
click at [322, 167] on select "American Express Visa Master Card Discover" at bounding box center [204, 167] width 322 height 42
select select "24"
click at [43, 146] on select "American Express Visa Master Card Discover" at bounding box center [204, 167] width 322 height 42
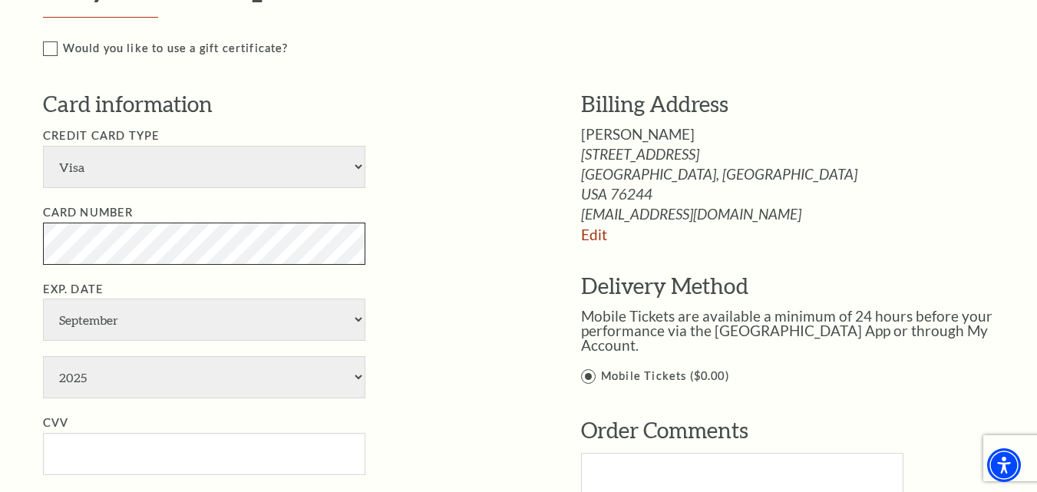
scroll to position [844, 0]
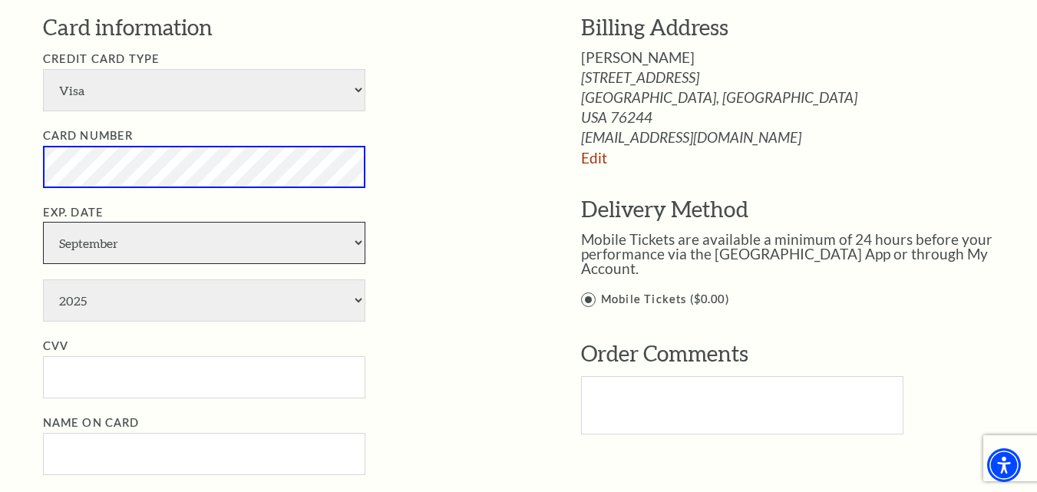
click at [262, 242] on select "January February March April May June July August September October November De…" at bounding box center [204, 243] width 322 height 42
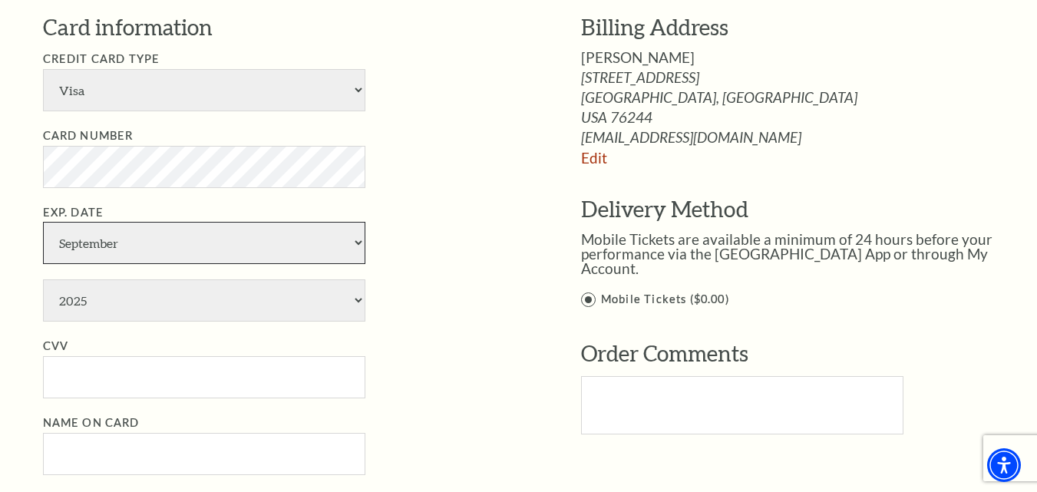
select select "6"
click at [43, 222] on select "January February March April May June July August September October November De…" at bounding box center [204, 243] width 322 height 42
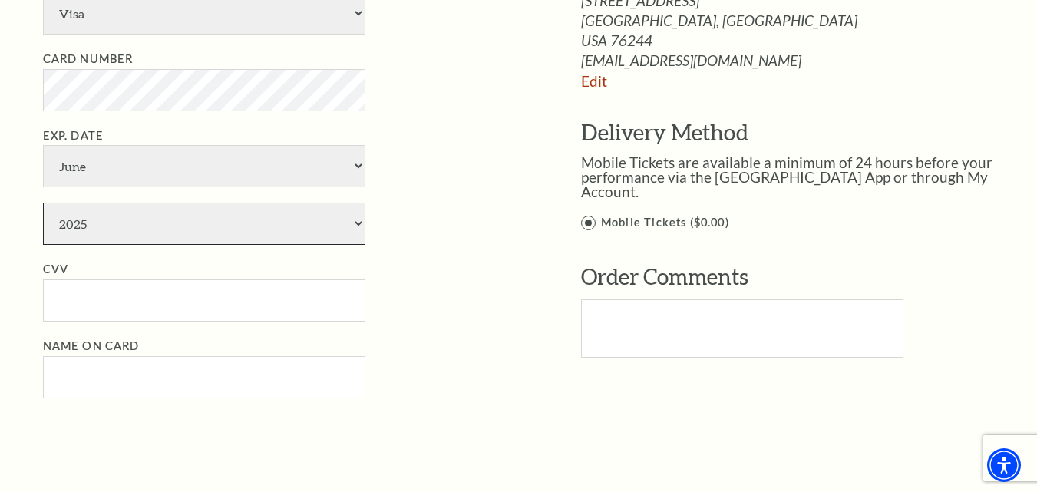
click at [312, 228] on select "2025 2026 2027 2028 2029 2030 2031 2032 2033 2034" at bounding box center [204, 224] width 322 height 42
select select "2028"
click at [43, 203] on select "2025 2026 2027 2028 2029 2030 2031 2032 2033 2034" at bounding box center [204, 224] width 322 height 42
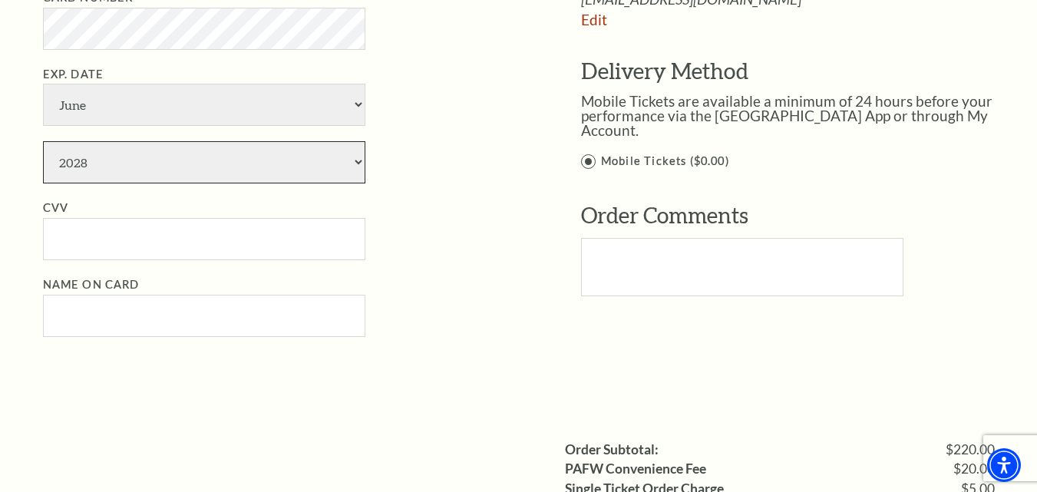
scroll to position [1075, 0]
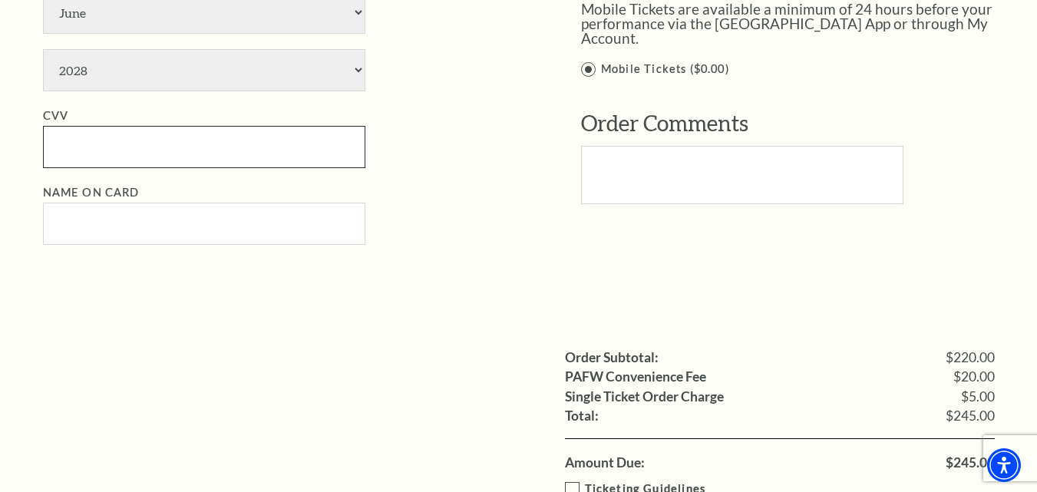
click at [189, 153] on input "CVV" at bounding box center [204, 147] width 322 height 42
paste input "084"
type input "084"
click at [132, 230] on input "Name on Card" at bounding box center [204, 224] width 322 height 42
paste input "allanchandler"
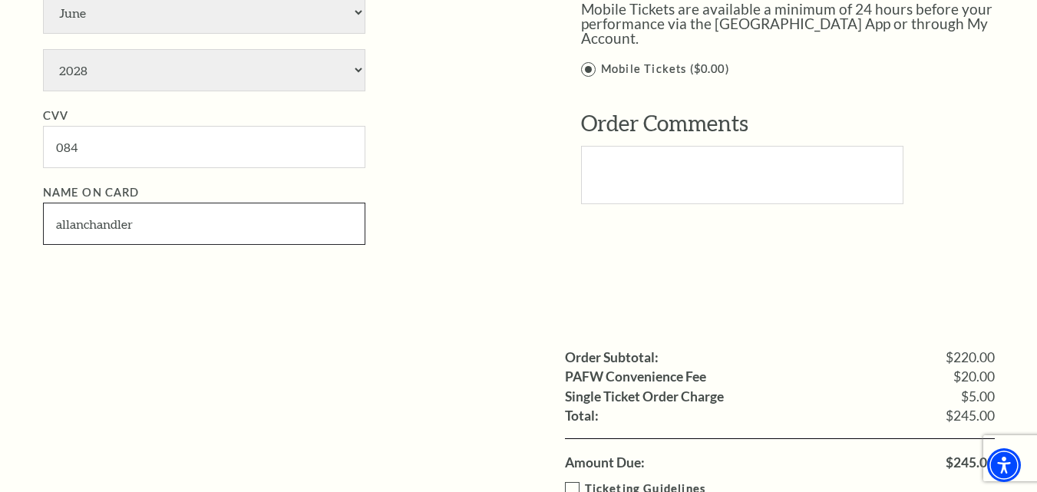
click at [84, 223] on input "allanchandler" at bounding box center [204, 224] width 322 height 42
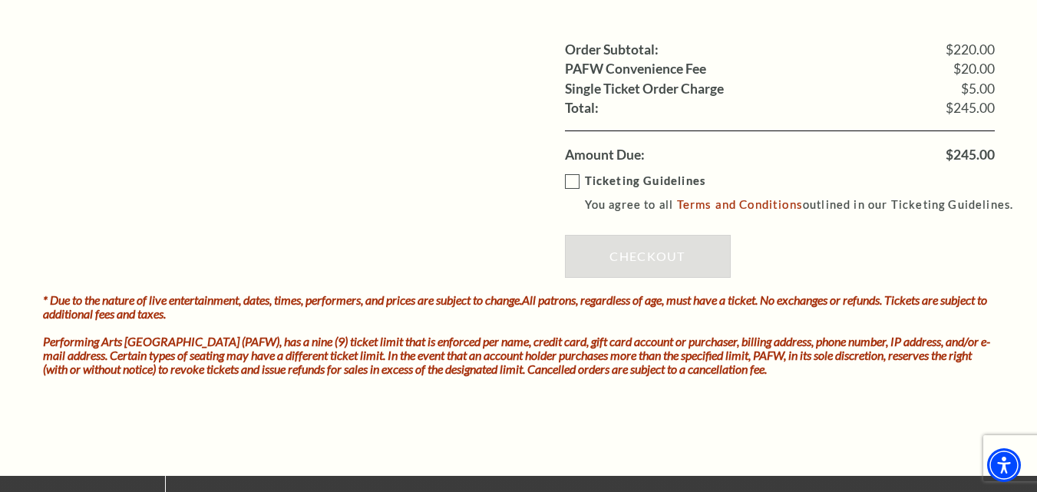
scroll to position [1382, 0]
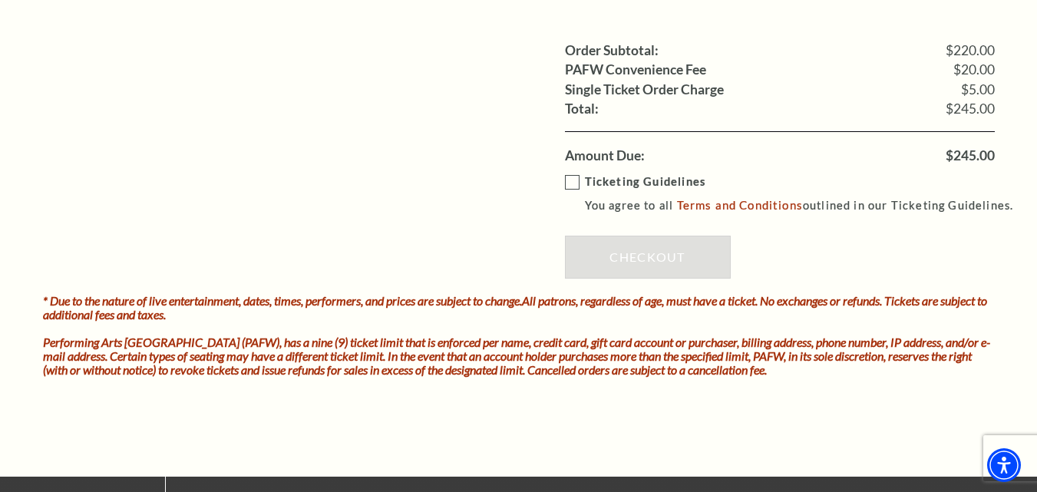
type input "allan chandler"
click at [565, 182] on label "Ticketing Guidelines You agree to all Terms and Conditions outlined in our Tick…" at bounding box center [796, 194] width 463 height 42
click at [0, 0] on input "Ticketing Guidelines You agree to all Terms and Conditions outlined in our Tick…" at bounding box center [0, 0] width 0 height 0
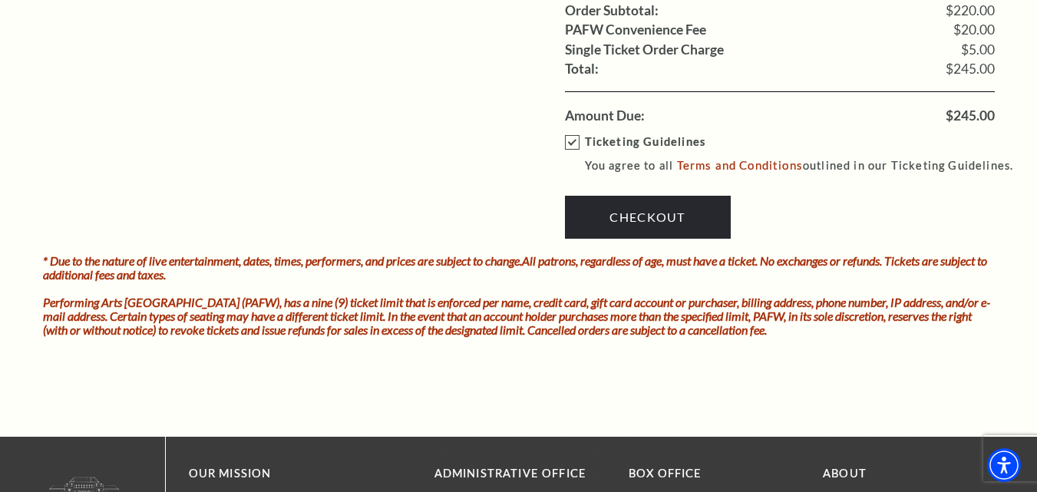
scroll to position [1458, 0]
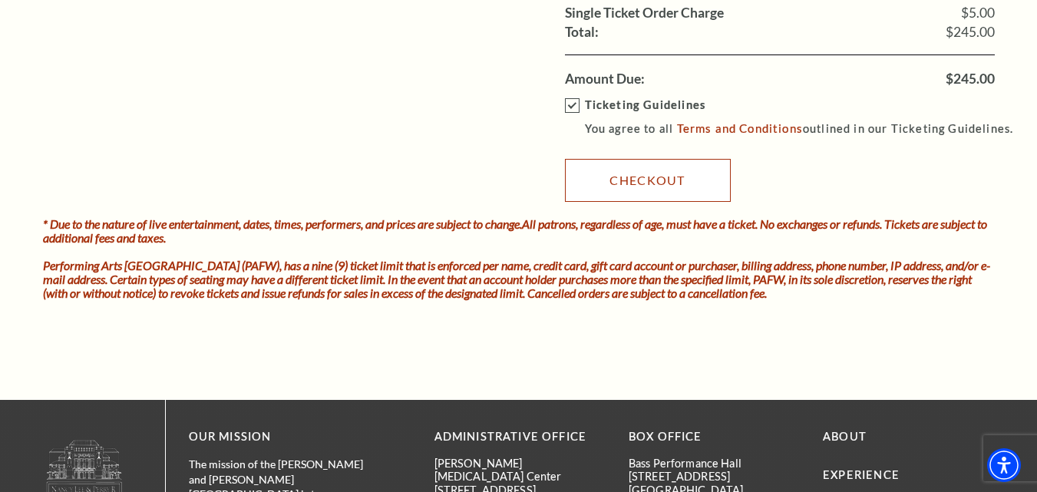
click at [642, 180] on link "Checkout" at bounding box center [648, 180] width 166 height 43
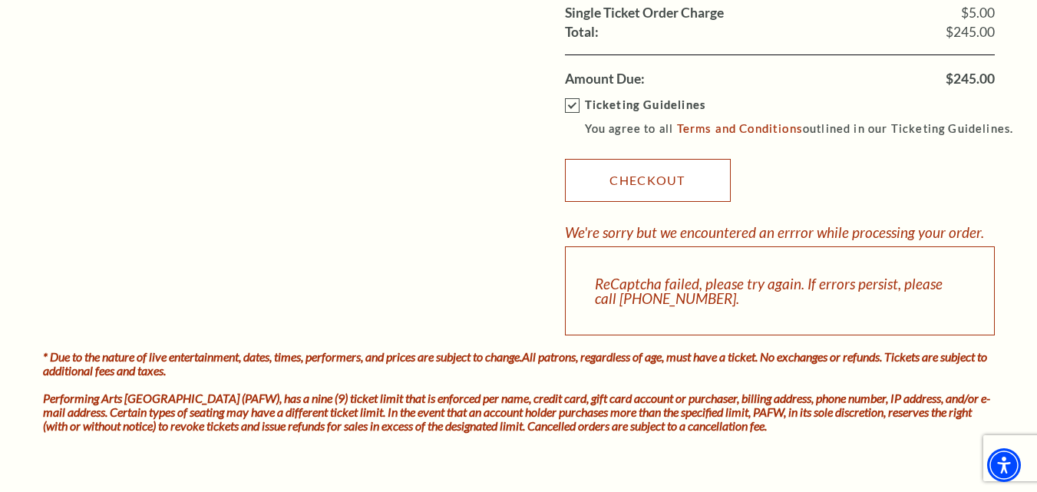
click at [645, 179] on link "Checkout" at bounding box center [648, 180] width 166 height 43
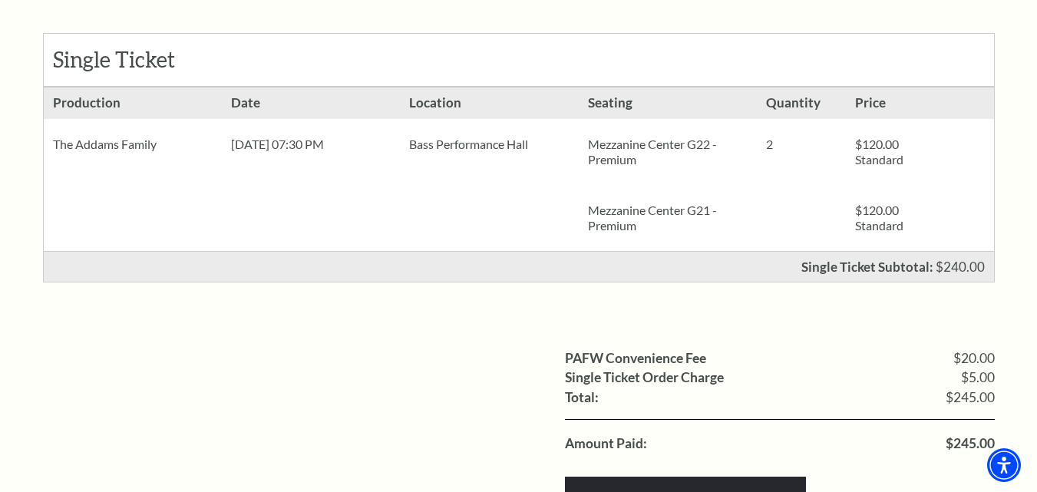
scroll to position [307, 0]
